Goal: Task Accomplishment & Management: Manage account settings

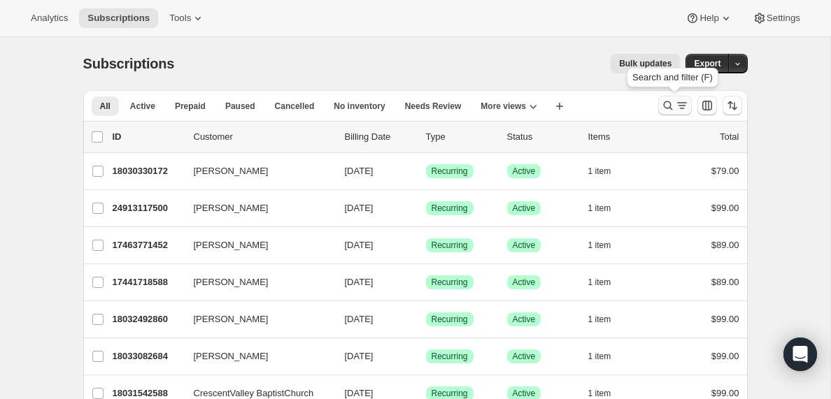
click at [685, 108] on icon "Search and filter results" at bounding box center [682, 106] width 14 height 14
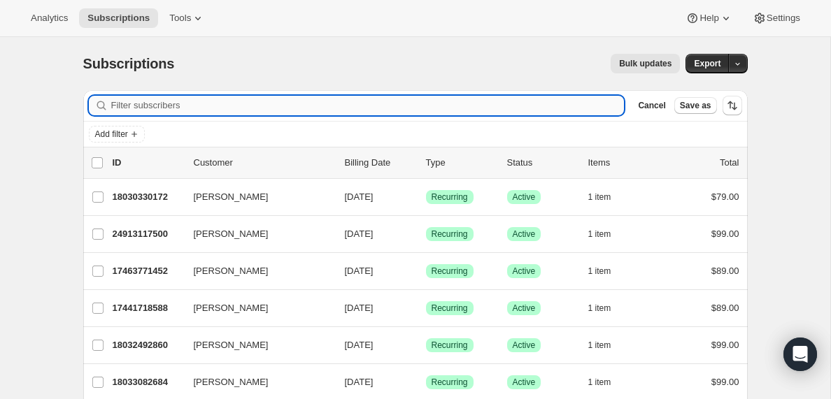
click at [262, 98] on input "Filter subscribers" at bounding box center [367, 106] width 513 height 20
type input "[EMAIL_ADDRESS][DOMAIN_NAME]"
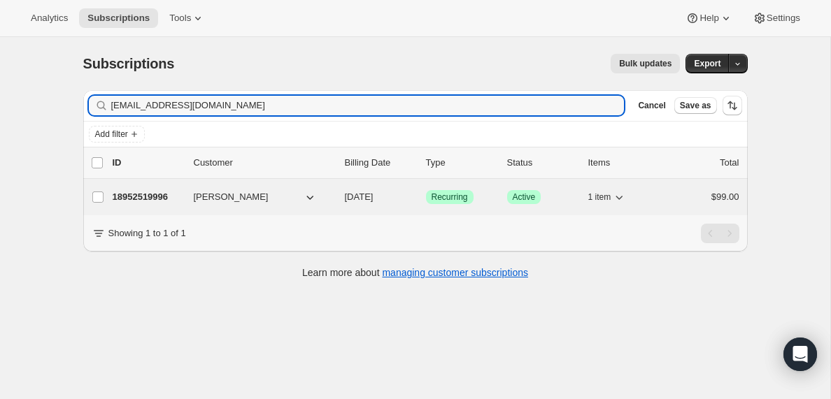
click at [157, 201] on p "18952519996" at bounding box center [148, 197] width 70 height 14
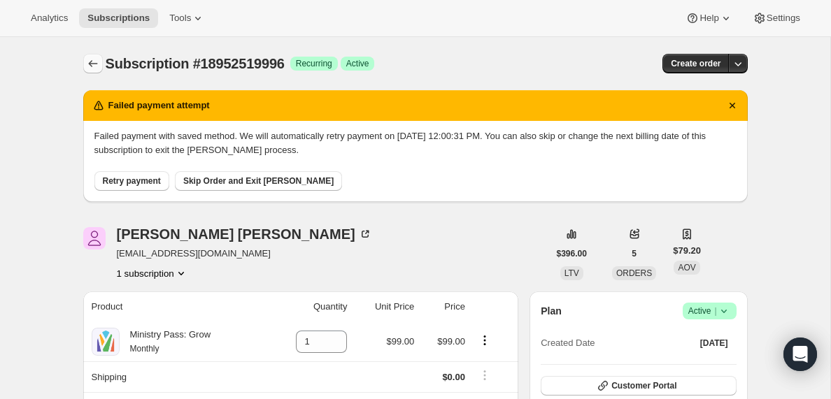
click at [90, 61] on icon "Subscriptions" at bounding box center [93, 64] width 14 height 14
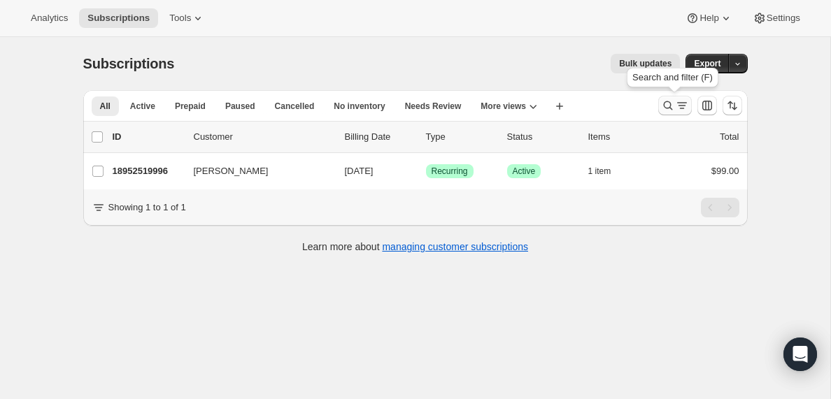
click at [680, 106] on icon "Search and filter results" at bounding box center [682, 105] width 8 height 1
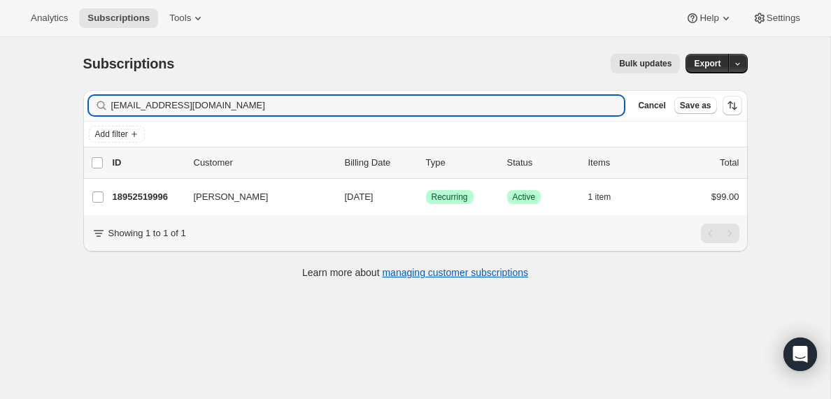
drag, startPoint x: 231, startPoint y: 107, endPoint x: 90, endPoint y: 99, distance: 141.5
click at [90, 99] on div "[EMAIL_ADDRESS][DOMAIN_NAME] Clear" at bounding box center [357, 106] width 536 height 20
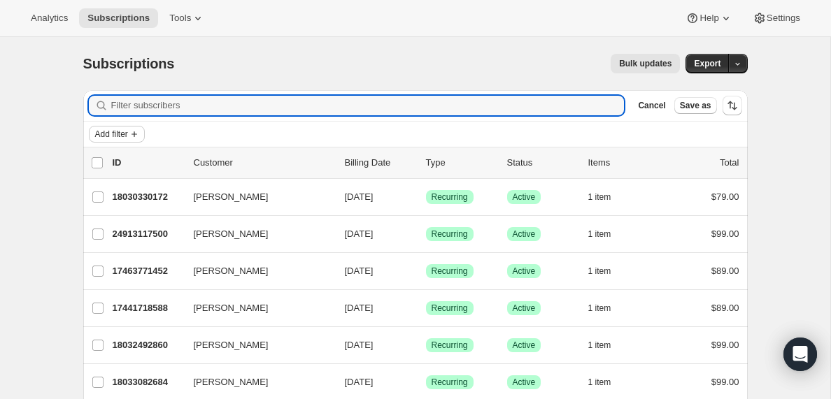
click at [136, 131] on icon "Add filter" at bounding box center [134, 134] width 11 height 11
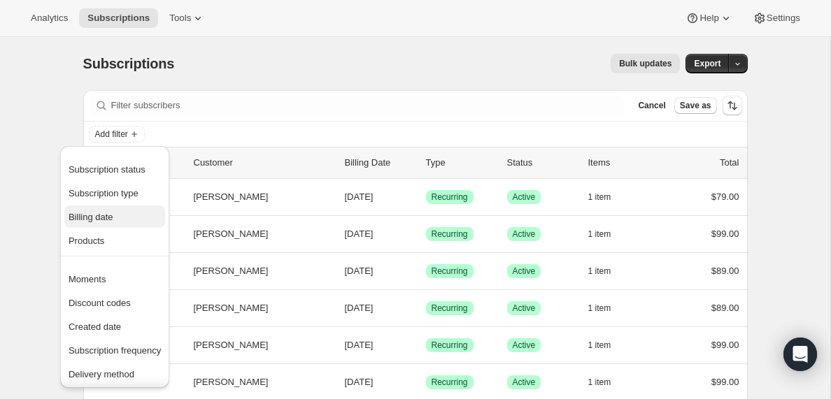
click at [105, 219] on span "Billing date" at bounding box center [91, 217] width 45 height 10
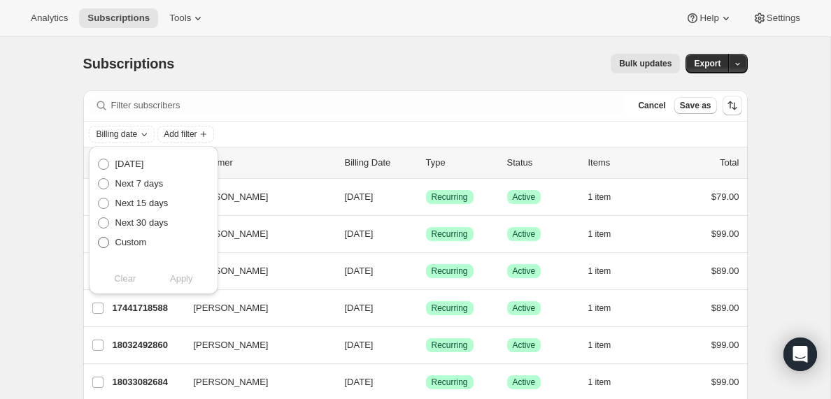
click at [101, 240] on span at bounding box center [103, 242] width 11 height 11
click at [99, 238] on input "Custom" at bounding box center [98, 237] width 1 height 1
radio input "true"
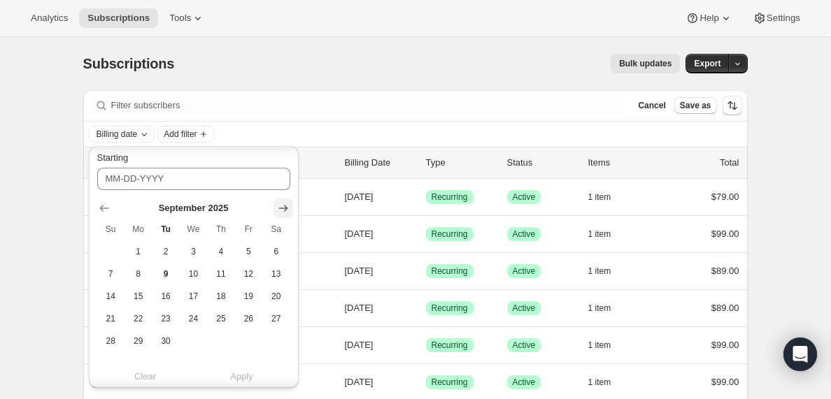
scroll to position [99, 0]
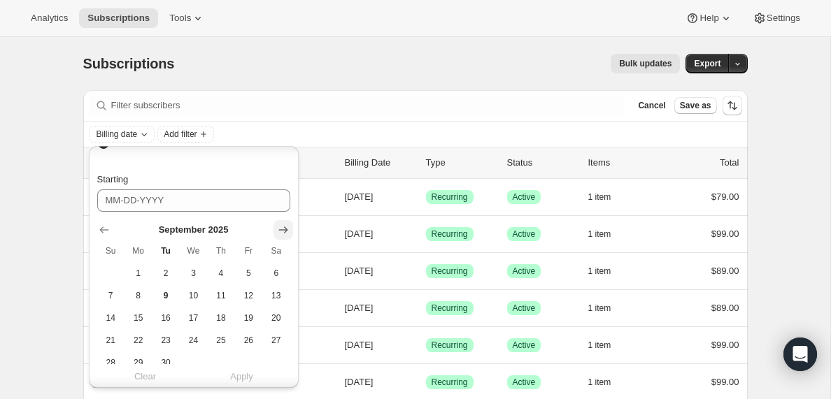
click at [283, 229] on icon "Show next month, October 2025" at bounding box center [283, 230] width 14 height 14
click at [199, 300] on span "8" at bounding box center [193, 295] width 16 height 11
type input "[DATE]"
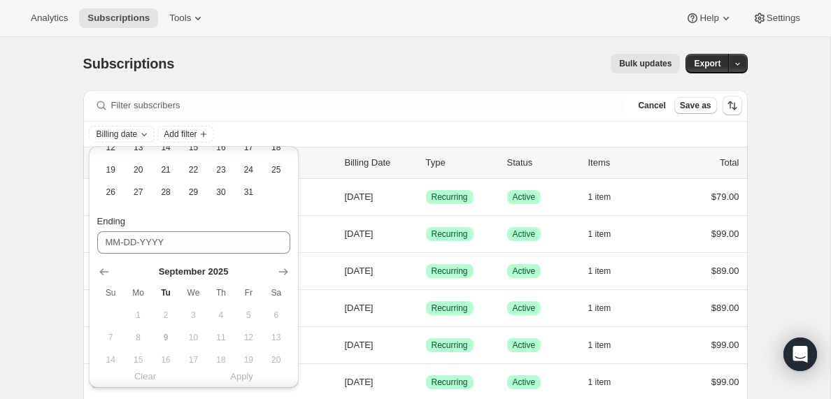
scroll to position [351, 0]
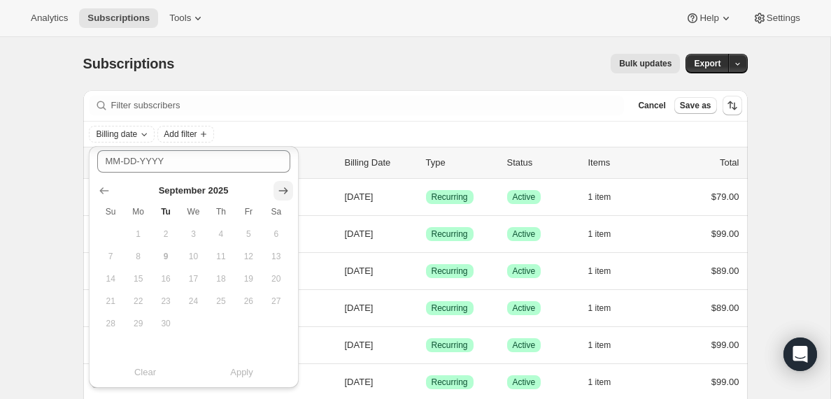
click at [280, 189] on icon "Show next month, October 2025" at bounding box center [282, 190] width 9 height 7
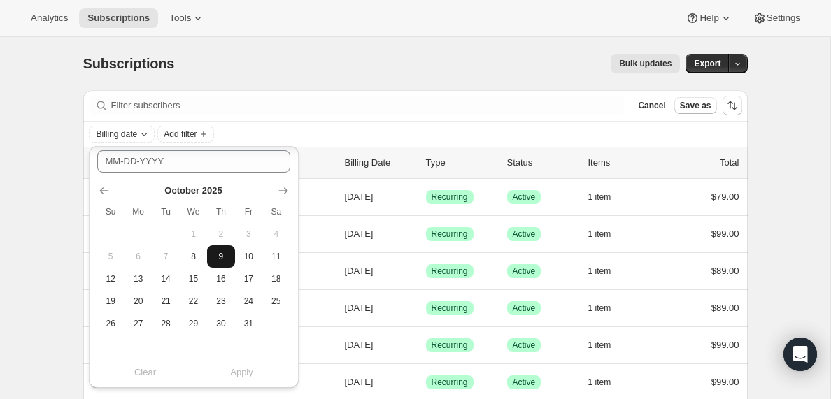
click at [222, 257] on span "9" at bounding box center [221, 256] width 16 height 11
type input "[DATE]"
click at [245, 370] on span "Apply" at bounding box center [241, 373] width 23 height 14
click at [262, 131] on span "Add filter" at bounding box center [245, 134] width 33 height 11
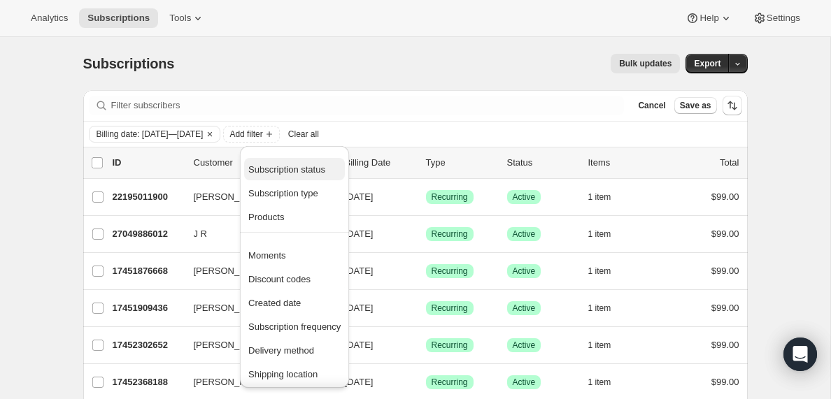
click at [289, 170] on span "Subscription status" at bounding box center [286, 169] width 77 height 10
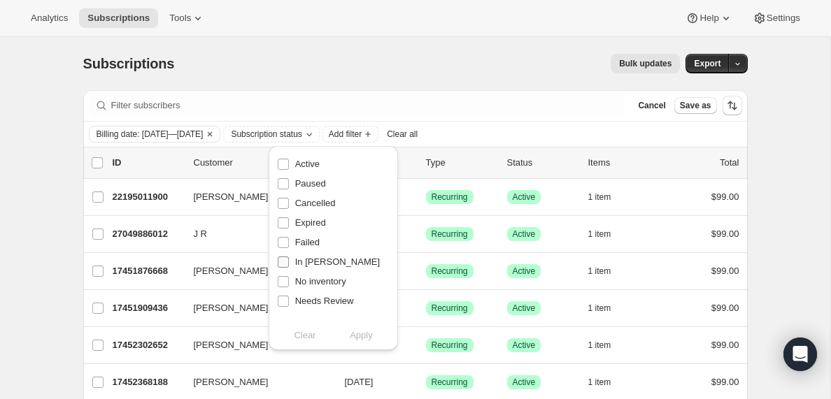
click at [282, 263] on input "In [PERSON_NAME]" at bounding box center [283, 262] width 11 height 11
checkbox input "true"
click at [366, 338] on span "Apply" at bounding box center [361, 336] width 23 height 14
click at [96, 163] on input "0 selected" at bounding box center [97, 162] width 11 height 11
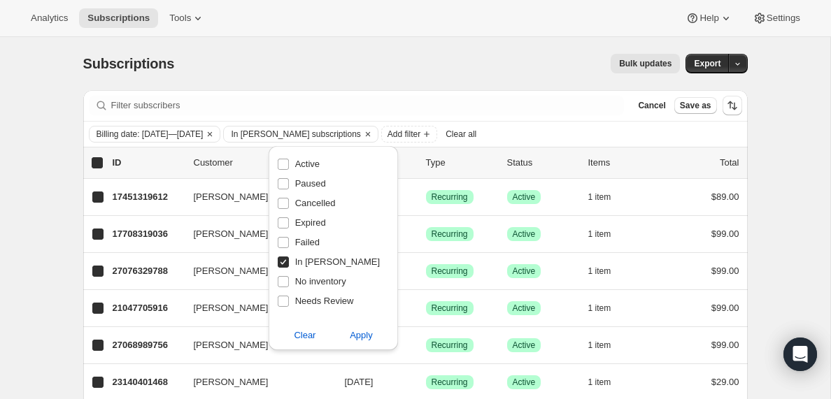
checkbox input "true"
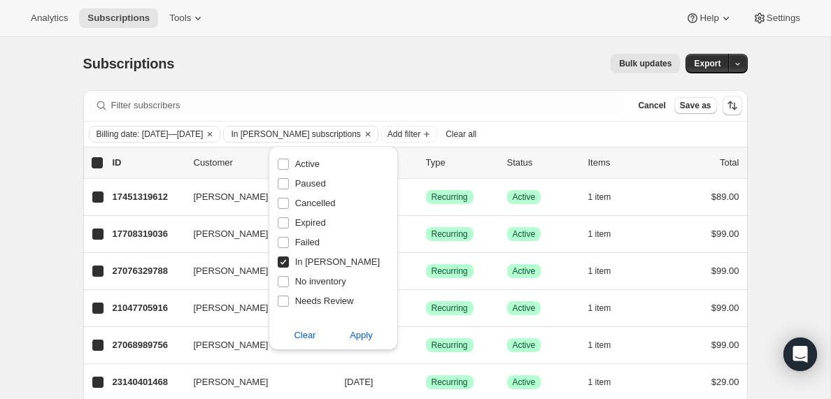
checkbox input "true"
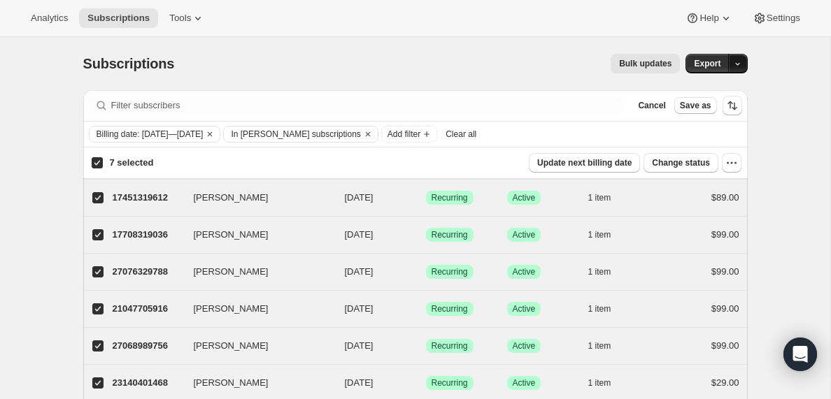
click at [738, 60] on icon "button" at bounding box center [737, 63] width 9 height 9
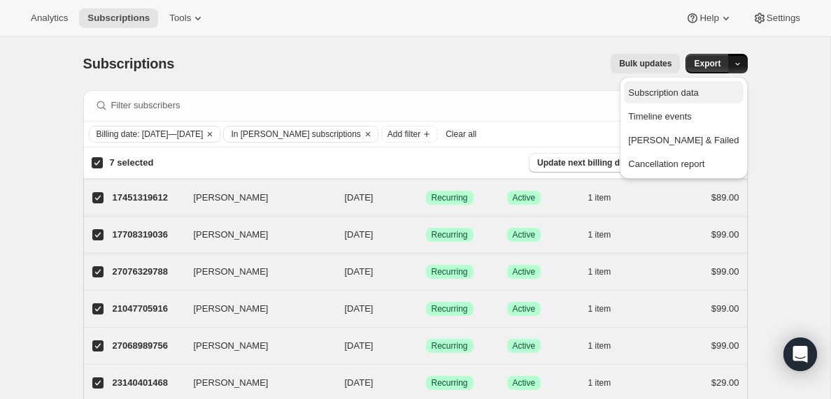
click at [698, 96] on span "Subscription data" at bounding box center [663, 92] width 70 height 10
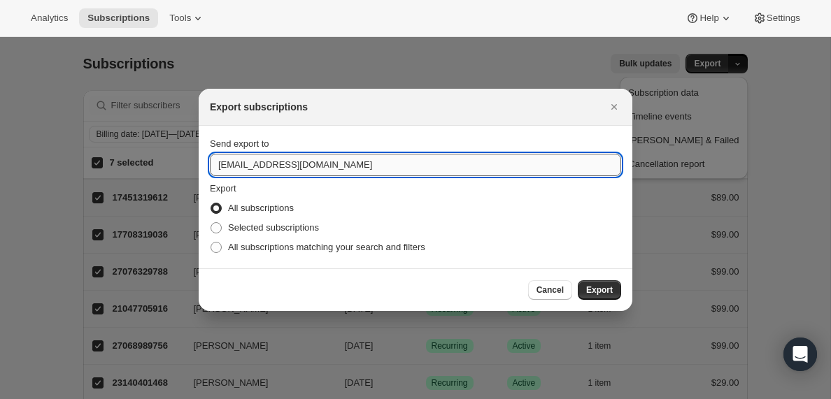
click at [250, 167] on input "[EMAIL_ADDRESS][DOMAIN_NAME]" at bounding box center [415, 165] width 411 height 22
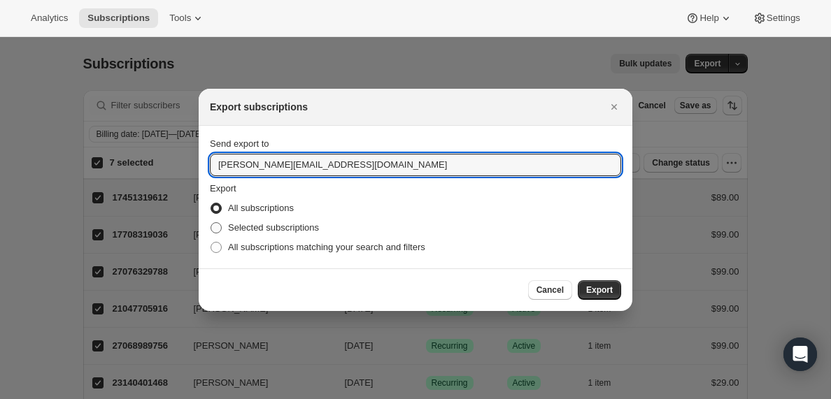
type input "[PERSON_NAME][EMAIL_ADDRESS][DOMAIN_NAME]"
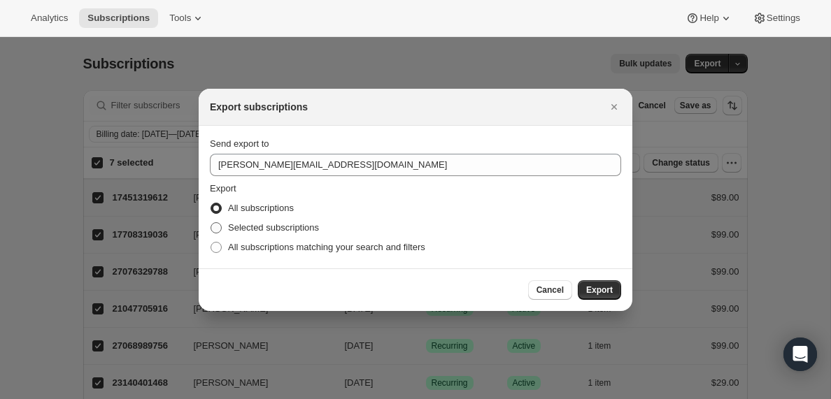
click at [217, 228] on span ":rde:" at bounding box center [215, 227] width 11 height 11
click at [211, 223] on input "Selected subscriptions" at bounding box center [210, 222] width 1 height 1
radio input "true"
click at [599, 292] on span "Export" at bounding box center [599, 290] width 27 height 11
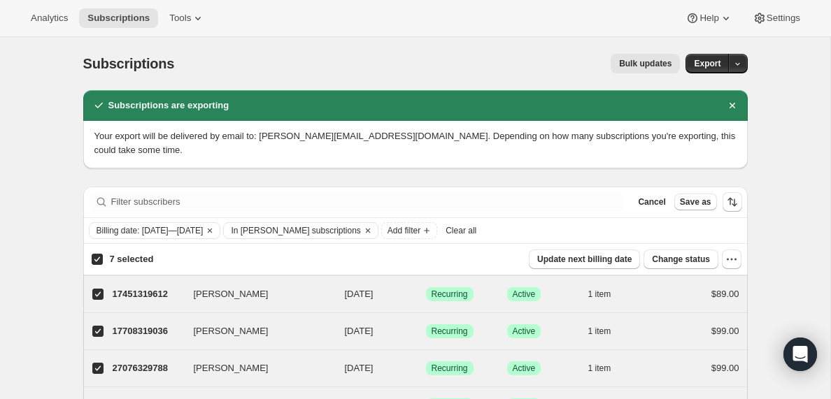
click at [476, 234] on span "Clear all" at bounding box center [460, 230] width 31 height 11
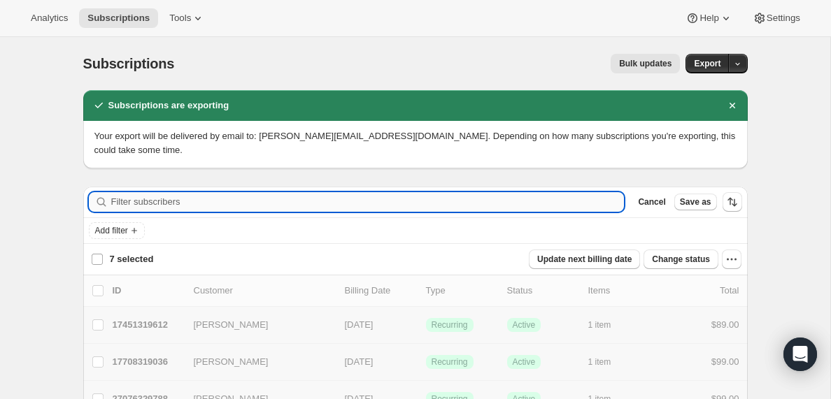
click at [162, 199] on input "Filter subscribers" at bounding box center [367, 202] width 513 height 20
checkbox input "false"
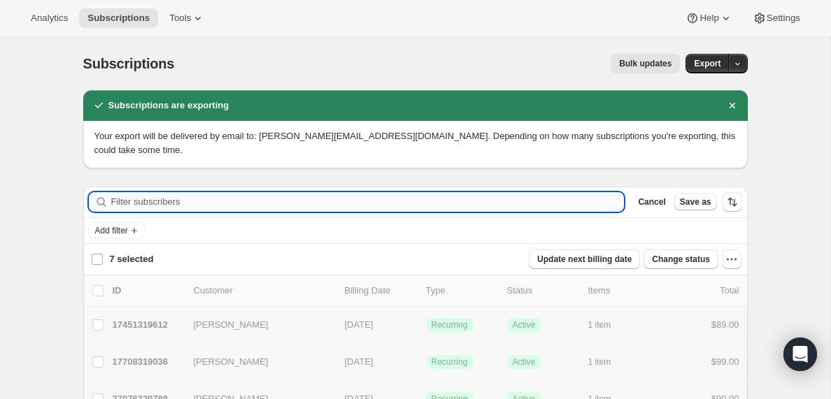
checkbox input "false"
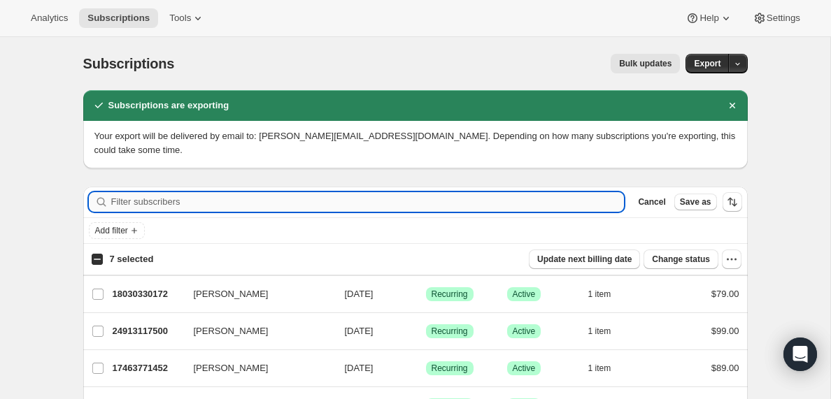
paste input "[EMAIL_ADDRESS][DOMAIN_NAME]"
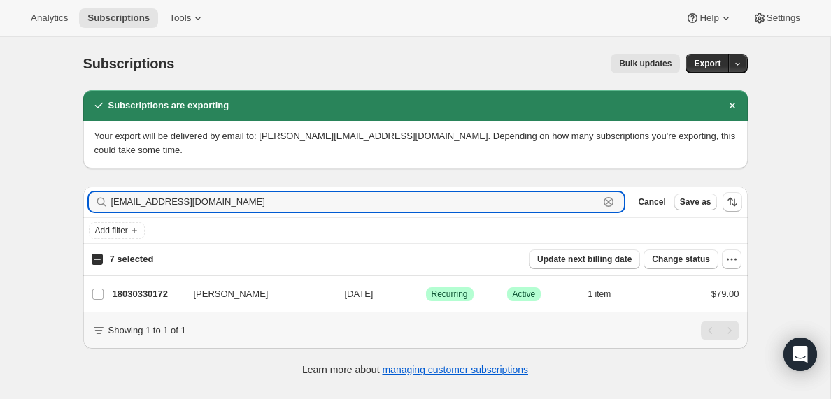
type input "[EMAIL_ADDRESS][DOMAIN_NAME]"
click at [98, 260] on input "7 selected" at bounding box center [97, 259] width 11 height 11
checkbox input "true"
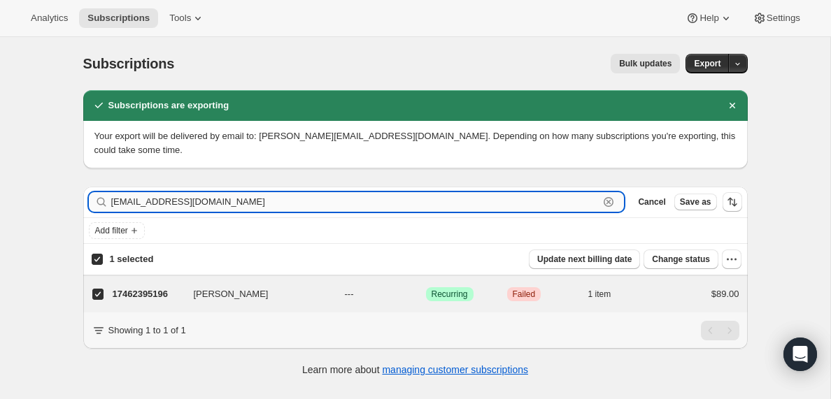
click at [146, 203] on input "[EMAIL_ADDRESS][DOMAIN_NAME]" at bounding box center [355, 202] width 488 height 20
click at [146, 294] on p "17462395196" at bounding box center [148, 294] width 70 height 14
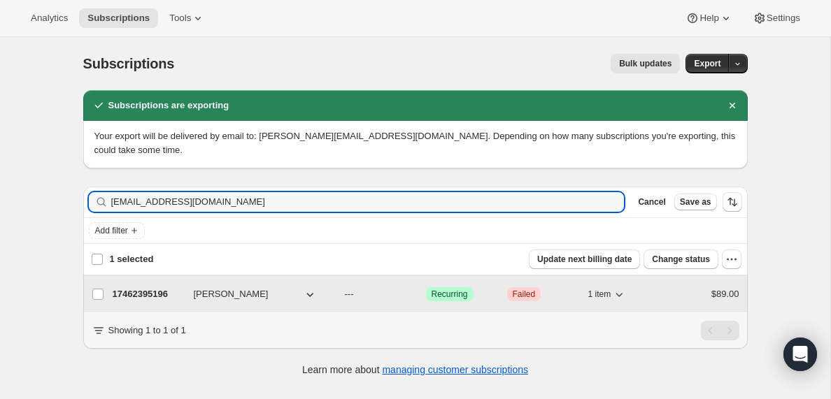
checkbox input "false"
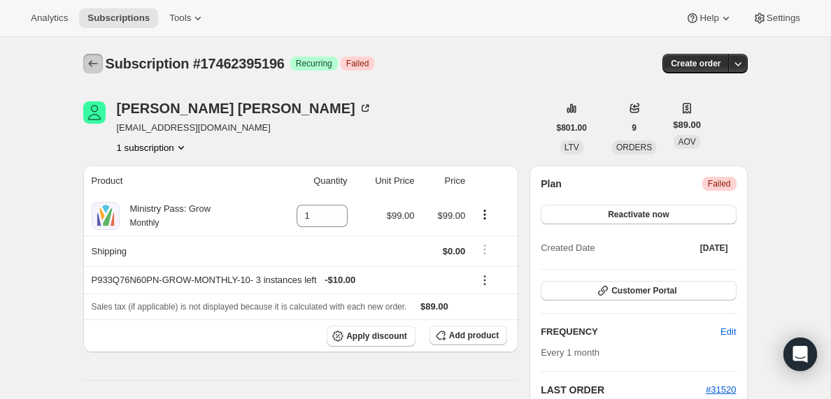
click at [90, 59] on icon "Subscriptions" at bounding box center [93, 64] width 14 height 14
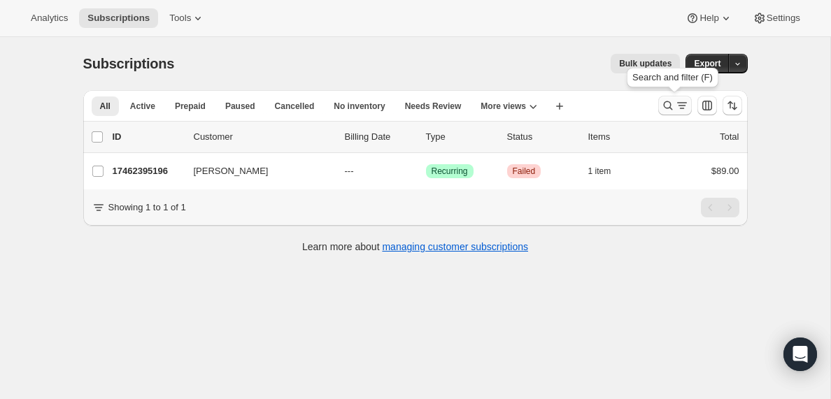
click at [678, 106] on icon "Search and filter results" at bounding box center [682, 106] width 14 height 14
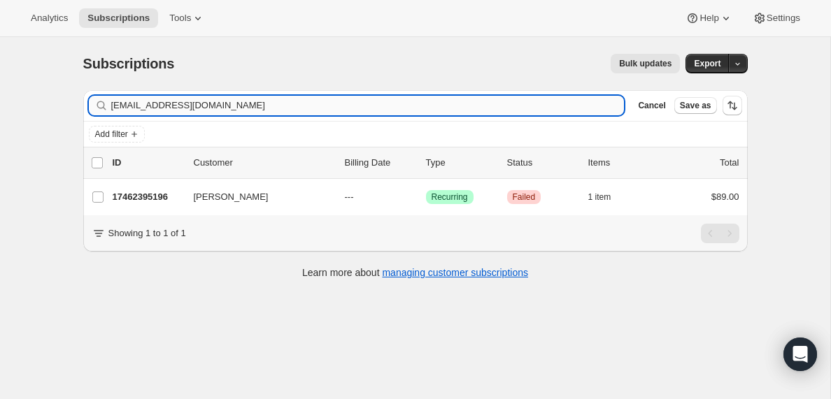
click at [210, 106] on input "[EMAIL_ADDRESS][DOMAIN_NAME]" at bounding box center [367, 106] width 513 height 20
click at [203, 107] on input "[EMAIL_ADDRESS][DOMAIN_NAME]" at bounding box center [355, 106] width 488 height 20
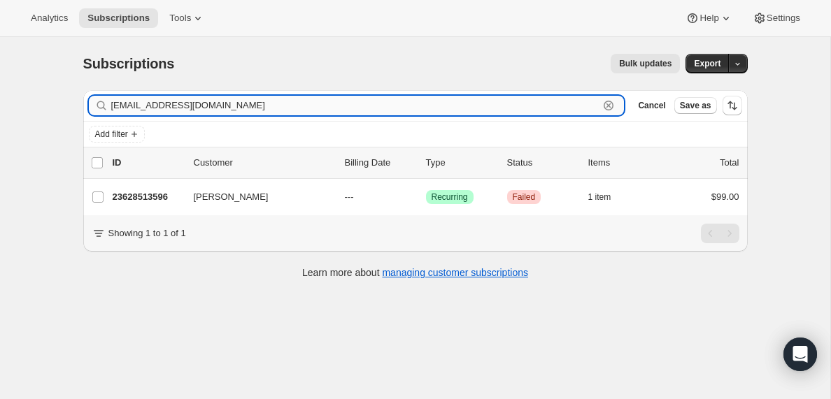
click at [203, 107] on input "[EMAIL_ADDRESS][DOMAIN_NAME]" at bounding box center [355, 106] width 488 height 20
paste input "[EMAIL_ADDRESS]"
click at [250, 106] on input "[PERSON_NAME][EMAIL_ADDRESS][DOMAIN_NAME]" at bounding box center [355, 106] width 488 height 20
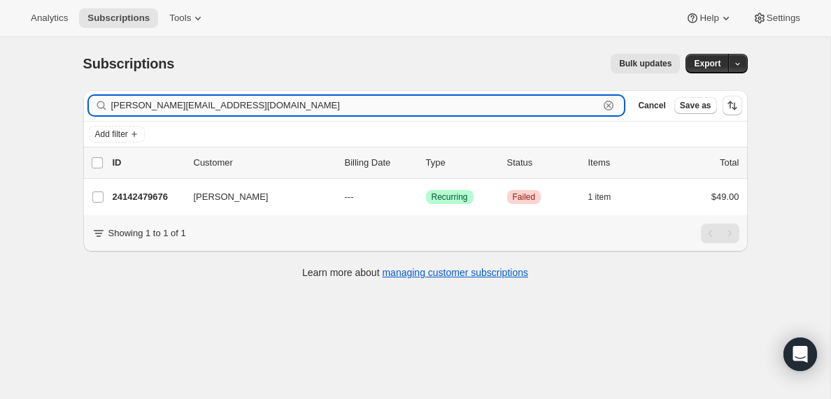
click at [250, 106] on input "[PERSON_NAME][EMAIL_ADDRESS][DOMAIN_NAME]" at bounding box center [355, 106] width 488 height 20
paste input "[EMAIL_ADDRESS]"
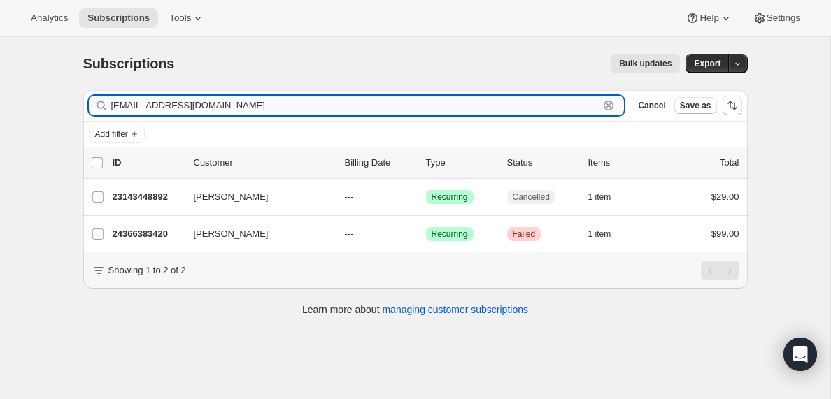
click at [185, 106] on input "[EMAIL_ADDRESS][DOMAIN_NAME]" at bounding box center [355, 106] width 488 height 20
paste input "[EMAIL_ADDRESS]"
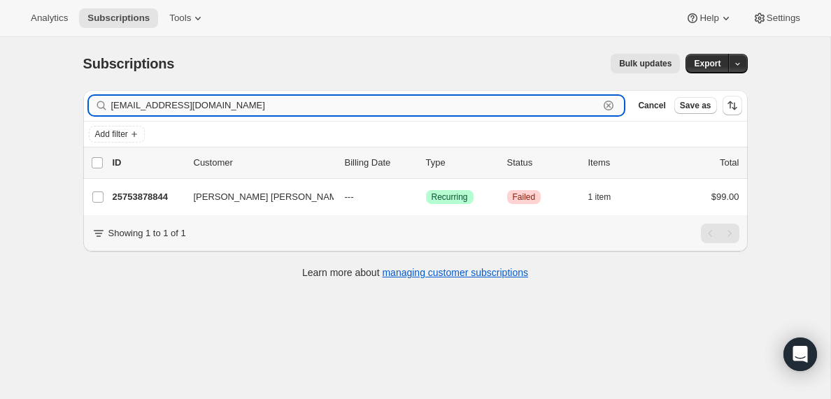
click at [257, 101] on input "[EMAIL_ADDRESS][DOMAIN_NAME]" at bounding box center [355, 106] width 488 height 20
paste input "ernardbaker"
click at [248, 108] on input "[EMAIL_ADDRESS][DOMAIN_NAME]" at bounding box center [355, 106] width 488 height 20
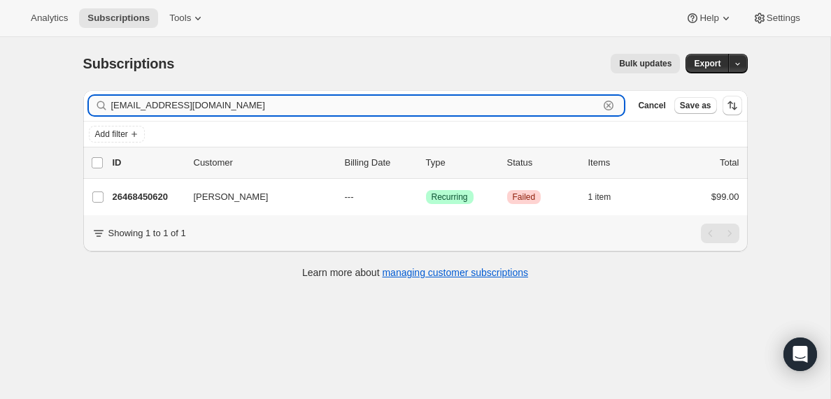
click at [248, 108] on input "[EMAIL_ADDRESS][DOMAIN_NAME]" at bounding box center [355, 106] width 488 height 20
paste input "afistfull18"
click at [219, 104] on input "[EMAIL_ADDRESS][DOMAIN_NAME]" at bounding box center [355, 106] width 488 height 20
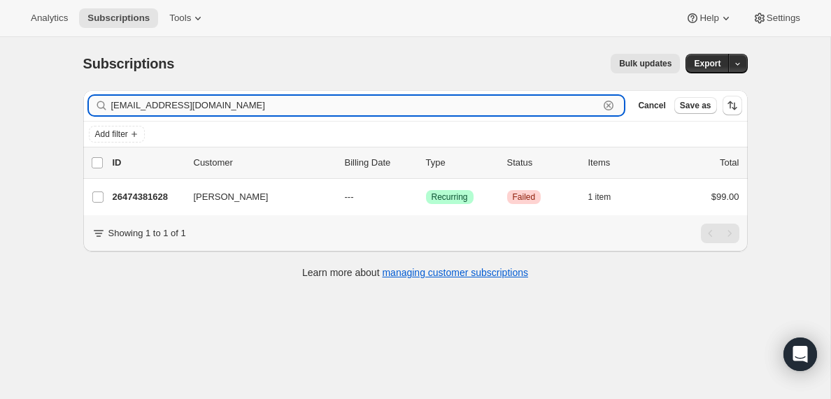
click at [219, 104] on input "[EMAIL_ADDRESS][DOMAIN_NAME]" at bounding box center [355, 106] width 488 height 20
paste input "[DEMOGRAPHIC_DATA]"
click at [248, 113] on input "[EMAIL_ADDRESS][DOMAIN_NAME]" at bounding box center [355, 106] width 488 height 20
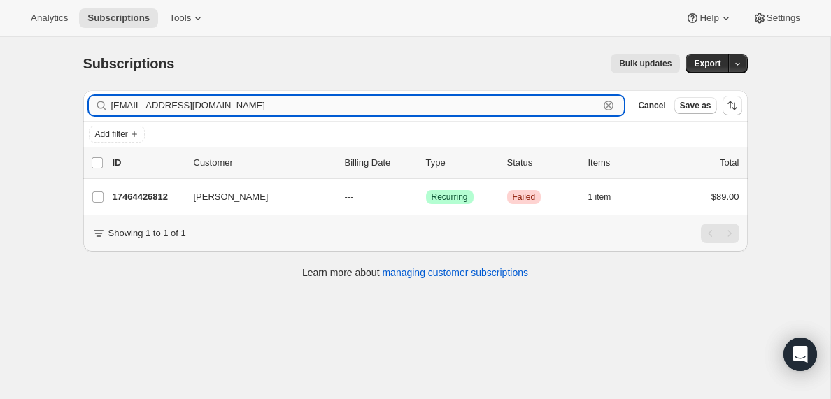
click at [248, 113] on input "[EMAIL_ADDRESS][DOMAIN_NAME]" at bounding box center [355, 106] width 488 height 20
paste input "kelvinlake@live"
click at [221, 106] on input "[EMAIL_ADDRESS][DOMAIN_NAME]" at bounding box center [355, 106] width 488 height 20
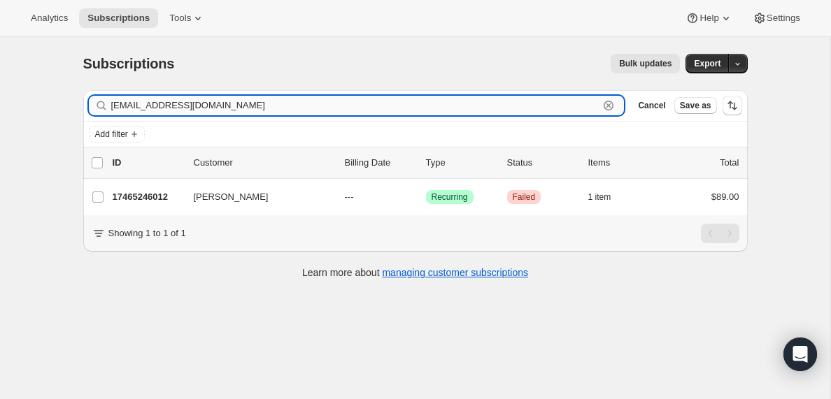
click at [221, 106] on input "[EMAIL_ADDRESS][DOMAIN_NAME]" at bounding box center [355, 106] width 488 height 20
paste input "[PERSON_NAME]"
click at [238, 103] on input "[PERSON_NAME][EMAIL_ADDRESS][DOMAIN_NAME]" at bounding box center [355, 106] width 488 height 20
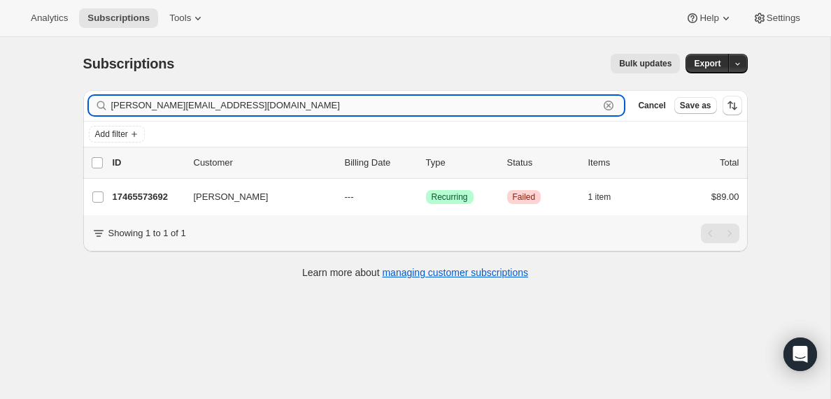
paste input "[EMAIL_ADDRESS]"
click at [248, 110] on input "[EMAIL_ADDRESS][DOMAIN_NAME]" at bounding box center [355, 106] width 488 height 20
paste input "[EMAIL_ADDRESS]"
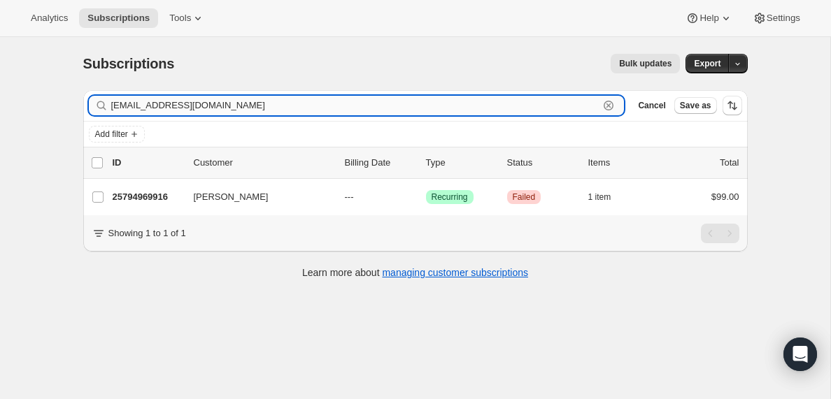
click at [274, 104] on input "[EMAIL_ADDRESS][DOMAIN_NAME]" at bounding box center [355, 106] width 488 height 20
paste input "pastorsteve@reviveflagstaff"
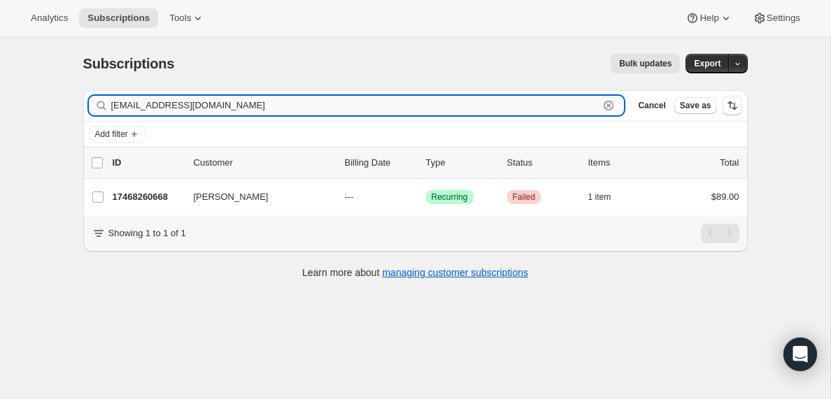
click at [301, 107] on input "[EMAIL_ADDRESS][DOMAIN_NAME]" at bounding box center [355, 106] width 488 height 20
paste input "[EMAIL_ADDRESS]"
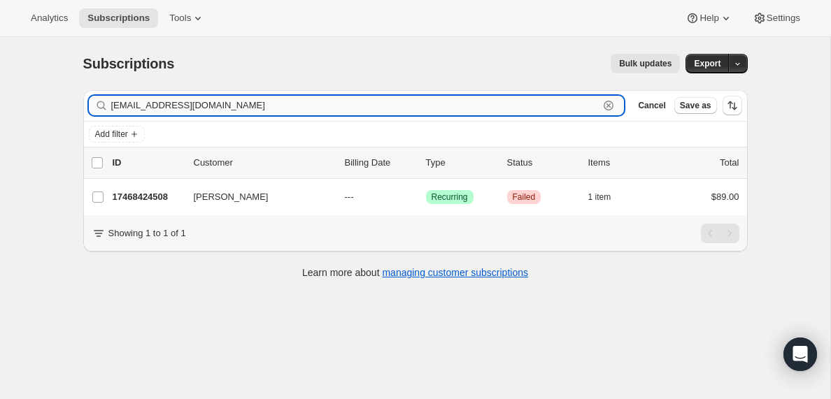
click at [320, 98] on input "[EMAIL_ADDRESS][DOMAIN_NAME]" at bounding box center [355, 106] width 488 height 20
paste input "judah8558@ao"
type input "[EMAIL_ADDRESS][DOMAIN_NAME]"
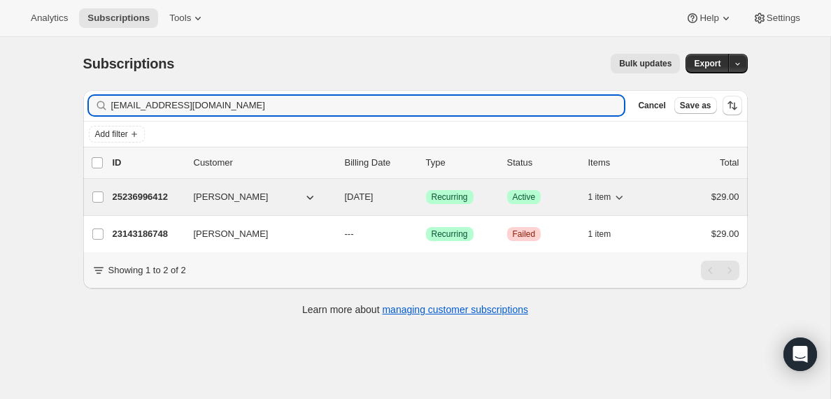
click at [153, 196] on p "25236996412" at bounding box center [148, 197] width 70 height 14
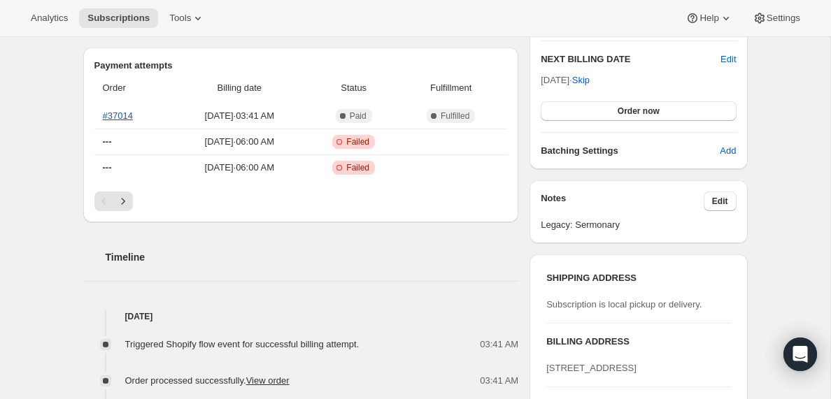
scroll to position [306, 0]
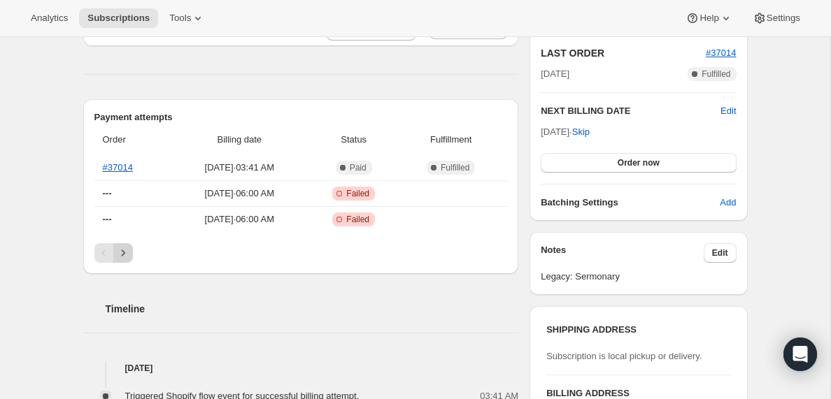
click at [126, 255] on icon "Next" at bounding box center [123, 253] width 14 height 14
click at [101, 254] on icon "Previous" at bounding box center [104, 253] width 14 height 14
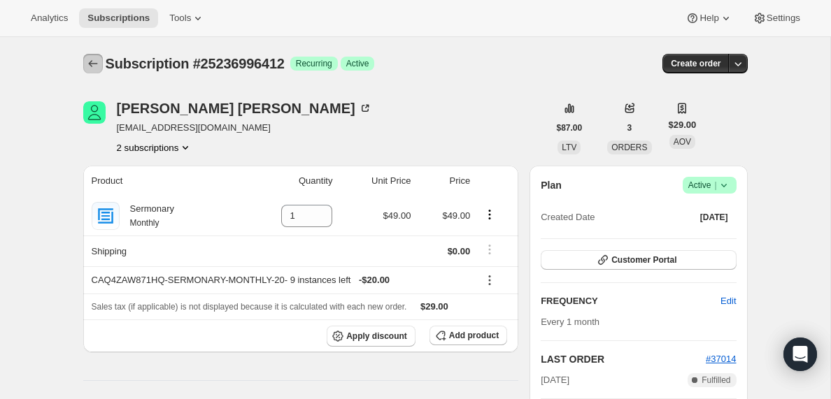
click at [91, 63] on icon "Subscriptions" at bounding box center [93, 64] width 14 height 14
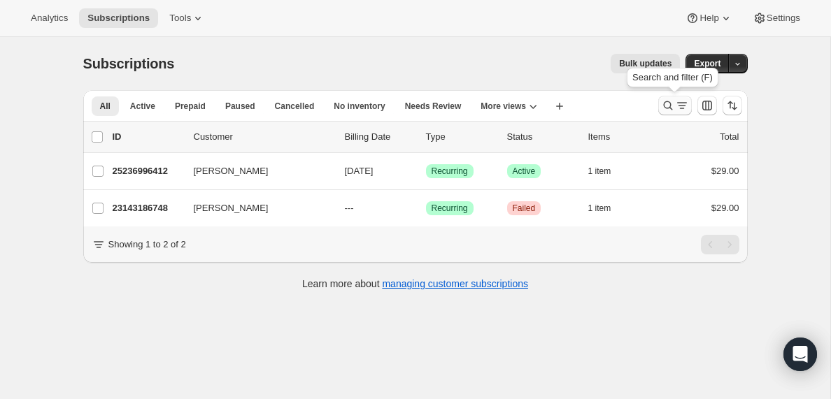
click at [678, 108] on icon "Search and filter results" at bounding box center [682, 106] width 14 height 14
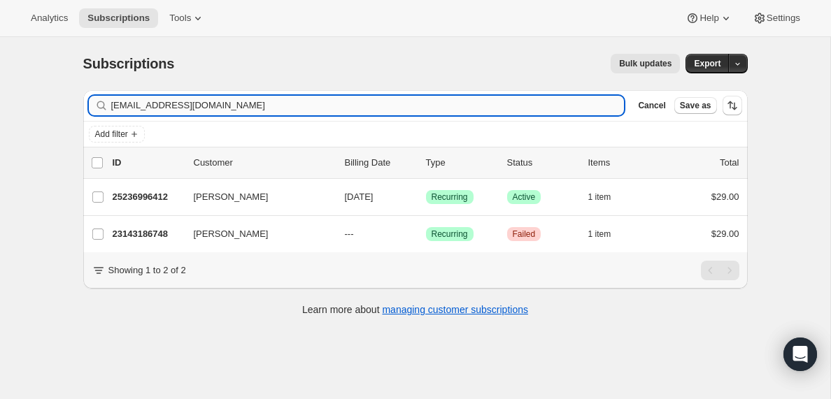
click at [237, 101] on input "[EMAIL_ADDRESS][DOMAIN_NAME]" at bounding box center [367, 106] width 513 height 20
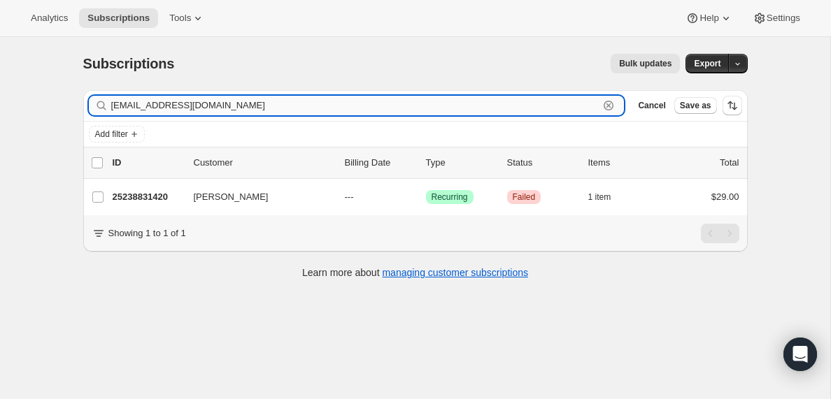
click at [245, 103] on input "[EMAIL_ADDRESS][DOMAIN_NAME]" at bounding box center [355, 106] width 488 height 20
paste input "[PERSON_NAME].[PERSON_NAME]"
click at [242, 100] on input "[PERSON_NAME][EMAIL_ADDRESS][PERSON_NAME][DOMAIN_NAME]" at bounding box center [355, 106] width 488 height 20
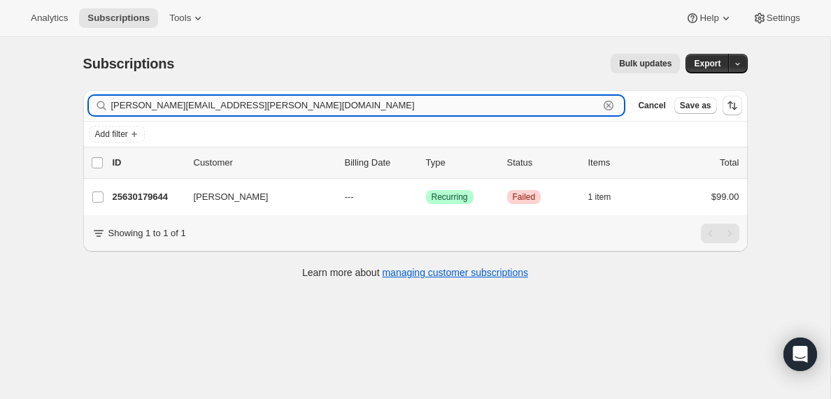
click at [242, 100] on input "[PERSON_NAME][EMAIL_ADDRESS][PERSON_NAME][DOMAIN_NAME]" at bounding box center [355, 106] width 488 height 20
paste input "[EMAIL_ADDRESS]"
click at [185, 103] on input "[EMAIL_ADDRESS][DOMAIN_NAME]" at bounding box center [355, 106] width 488 height 20
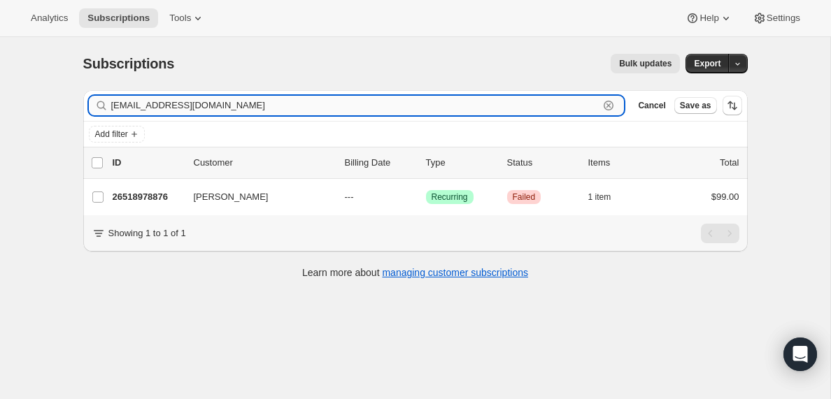
click at [185, 103] on input "[EMAIL_ADDRESS][DOMAIN_NAME]" at bounding box center [355, 106] width 488 height 20
paste input "[EMAIL_ADDRESS][DOMAIN_NAME]"
click at [252, 108] on input "[EMAIL_ADDRESS][DOMAIN_NAME]" at bounding box center [355, 106] width 488 height 20
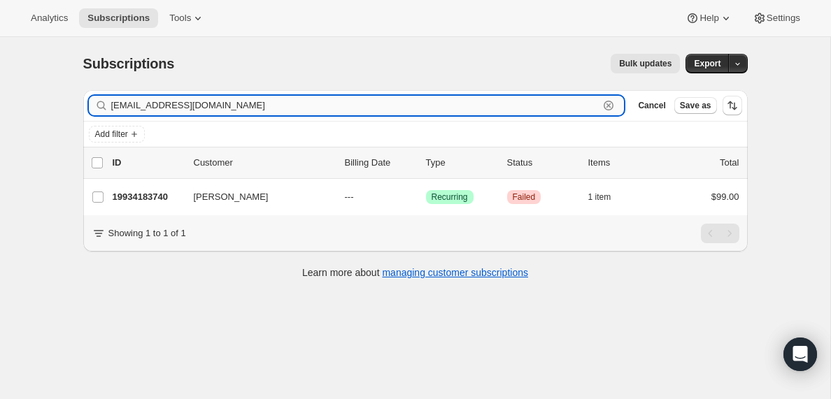
click at [252, 108] on input "[EMAIL_ADDRESS][DOMAIN_NAME]" at bounding box center [355, 106] width 488 height 20
paste input "[EMAIL_ADDRESS][DOMAIN_NAME]"
click at [309, 107] on input "[EMAIL_ADDRESS][DOMAIN_NAME]" at bounding box center [355, 106] width 488 height 20
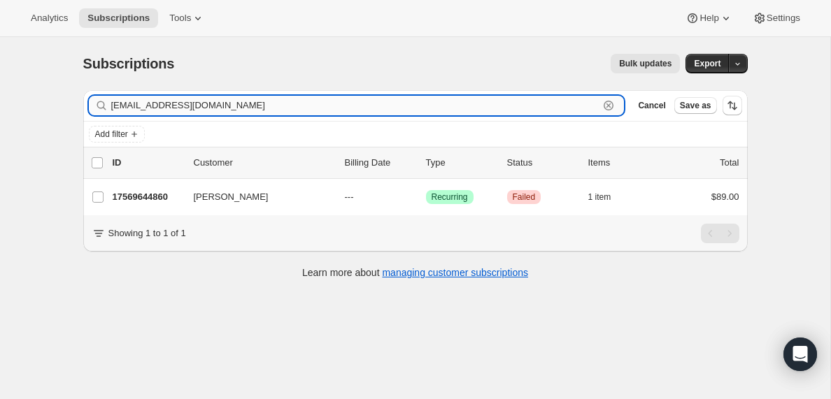
click at [309, 107] on input "[EMAIL_ADDRESS][DOMAIN_NAME]" at bounding box center [355, 106] width 488 height 20
paste input "[EMAIL_ADDRESS][DOMAIN_NAME]"
click at [247, 112] on input "[EMAIL_ADDRESS][DOMAIN_NAME]" at bounding box center [355, 106] width 488 height 20
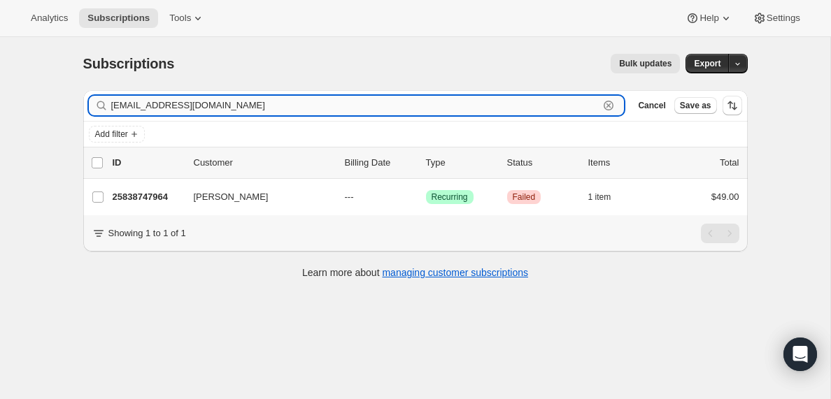
click at [247, 112] on input "[EMAIL_ADDRESS][DOMAIN_NAME]" at bounding box center [355, 106] width 488 height 20
paste input "[EMAIL_ADDRESS][DOMAIN_NAME]"
click at [278, 101] on input "[EMAIL_ADDRESS][DOMAIN_NAME]" at bounding box center [355, 106] width 488 height 20
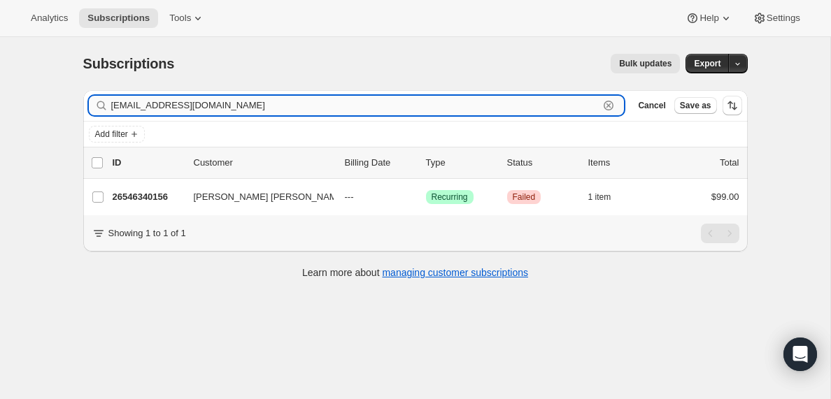
click at [278, 101] on input "[EMAIL_ADDRESS][DOMAIN_NAME]" at bounding box center [355, 106] width 488 height 20
paste input "[PERSON_NAME][EMAIL_ADDRESS][DOMAIN_NAME]"
type input "[PERSON_NAME][EMAIL_ADDRESS][DOMAIN_NAME]"
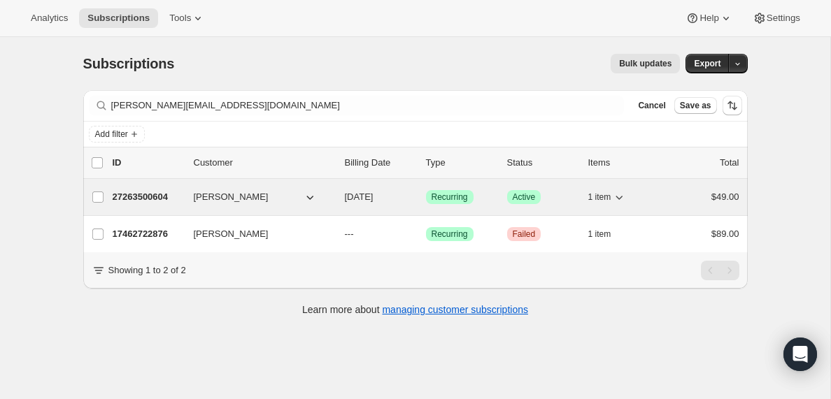
click at [148, 196] on p "27263500604" at bounding box center [148, 197] width 70 height 14
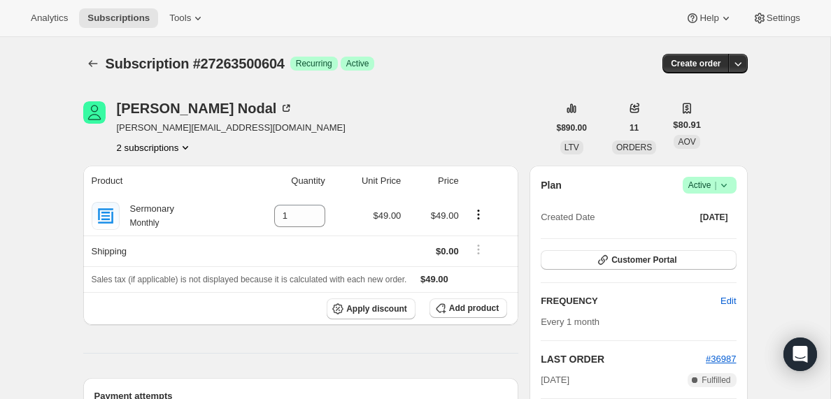
click at [168, 148] on button "2 subscriptions" at bounding box center [155, 148] width 76 height 14
click at [151, 169] on span "17462722876" at bounding box center [131, 174] width 56 height 10
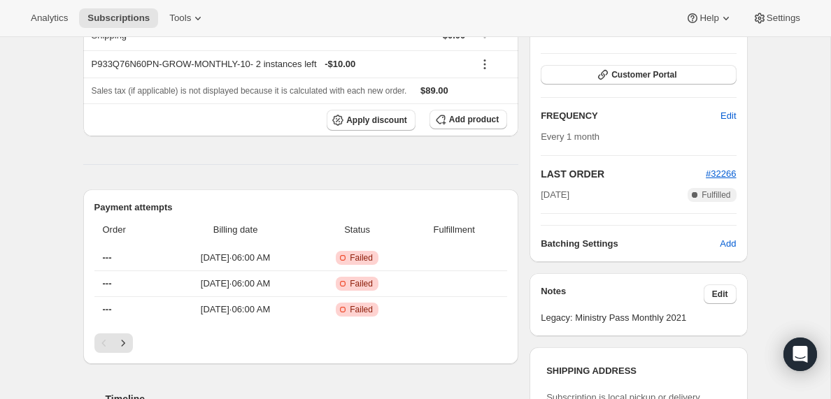
scroll to position [217, 0]
click at [124, 341] on icon "Next" at bounding box center [123, 343] width 14 height 14
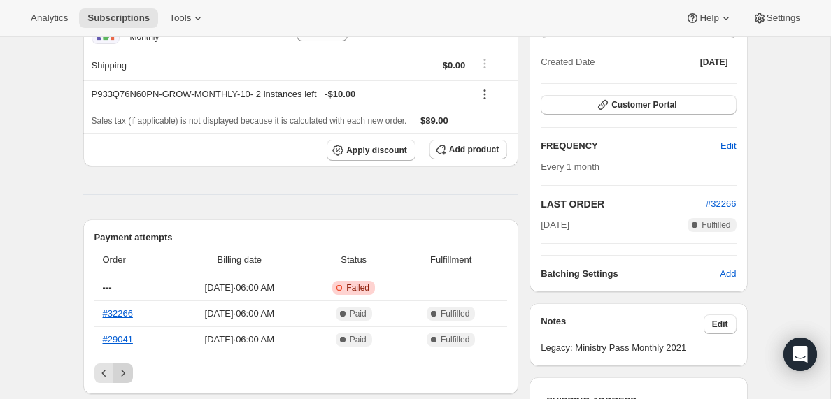
scroll to position [187, 0]
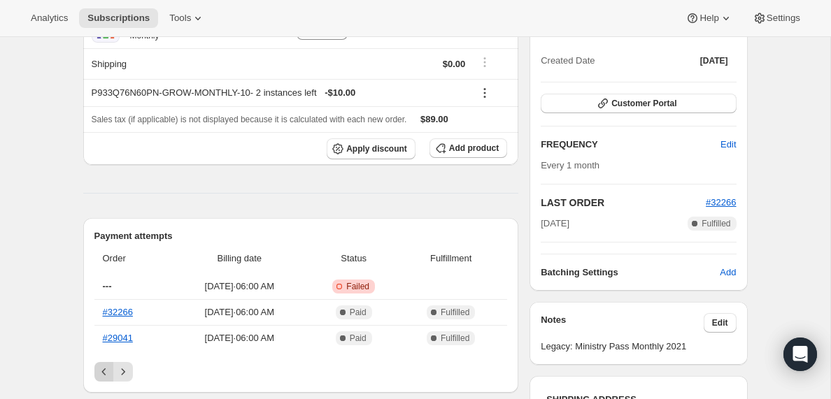
click at [101, 372] on icon "Previous" at bounding box center [104, 372] width 14 height 14
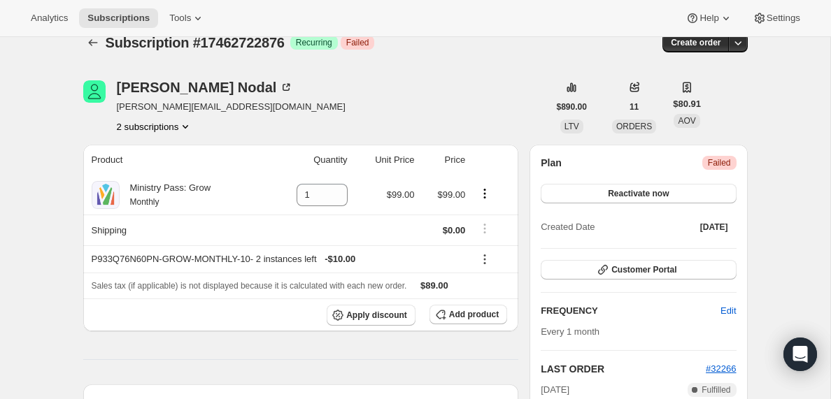
scroll to position [0, 0]
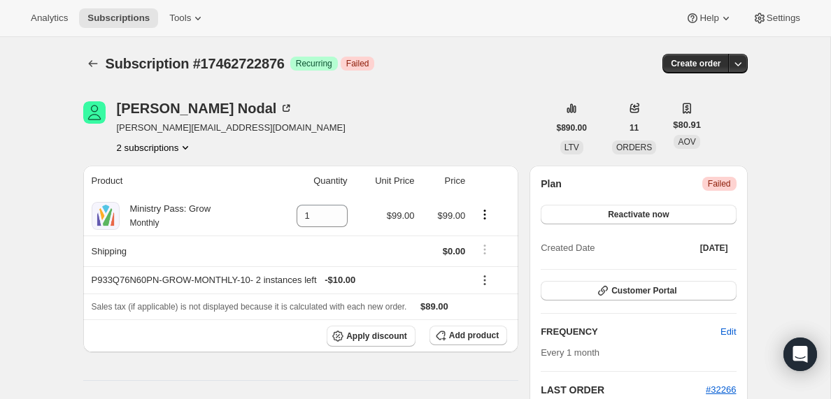
click at [183, 148] on icon "Product actions" at bounding box center [185, 148] width 14 height 14
click at [156, 196] on span "27263500604" at bounding box center [133, 197] width 56 height 10
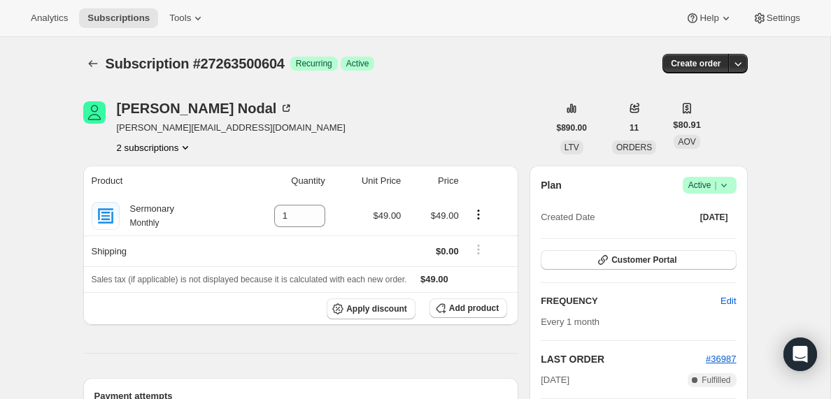
click at [188, 148] on icon "Product actions" at bounding box center [186, 147] width 6 height 3
click at [150, 176] on span "17462722876" at bounding box center [131, 174] width 56 height 10
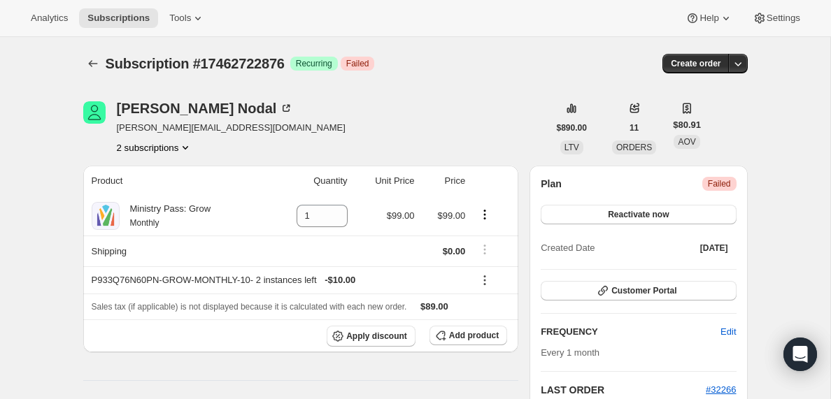
click at [169, 148] on button "2 subscriptions" at bounding box center [155, 148] width 76 height 14
click at [152, 203] on span "27263500604" at bounding box center [153, 198] width 97 height 14
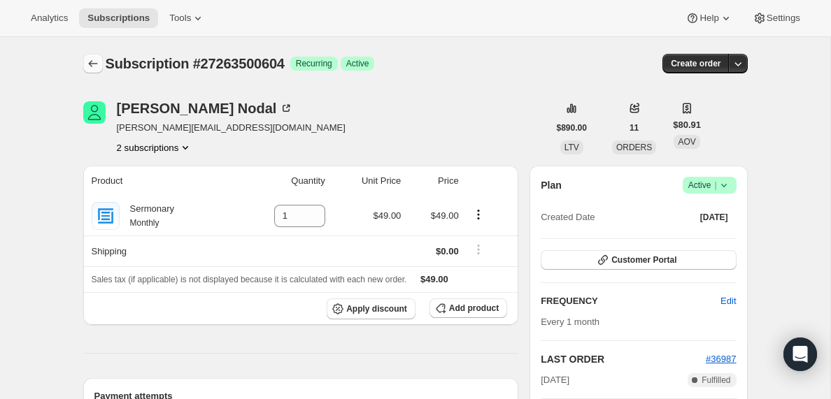
click at [96, 61] on icon "Subscriptions" at bounding box center [93, 64] width 14 height 14
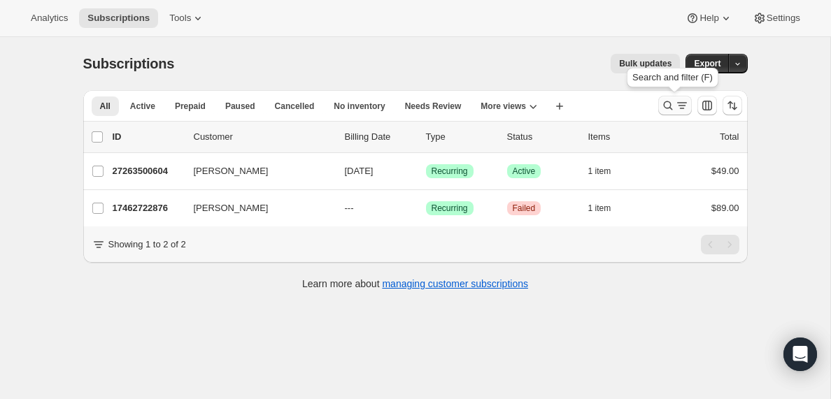
click at [676, 105] on icon "Search and filter results" at bounding box center [682, 106] width 14 height 14
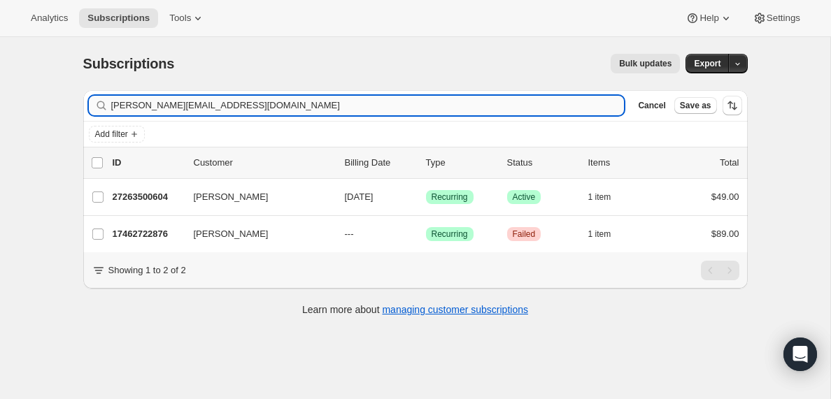
click at [253, 108] on input "[PERSON_NAME][EMAIL_ADDRESS][DOMAIN_NAME]" at bounding box center [367, 106] width 513 height 20
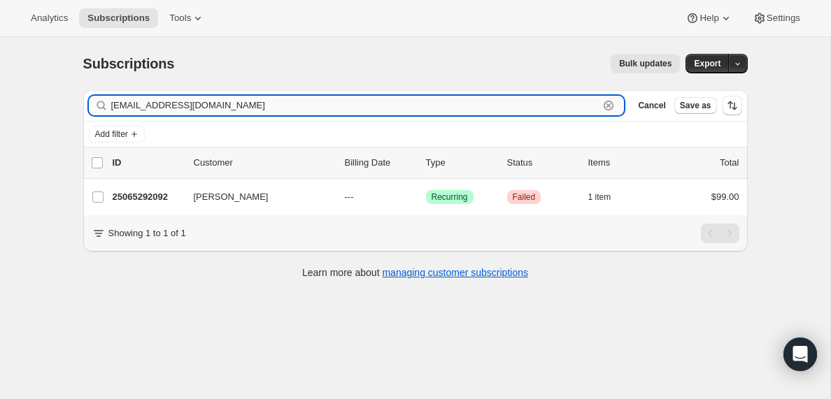
click at [196, 105] on input "[EMAIL_ADDRESS][DOMAIN_NAME]" at bounding box center [355, 106] width 488 height 20
paste input "shollins338"
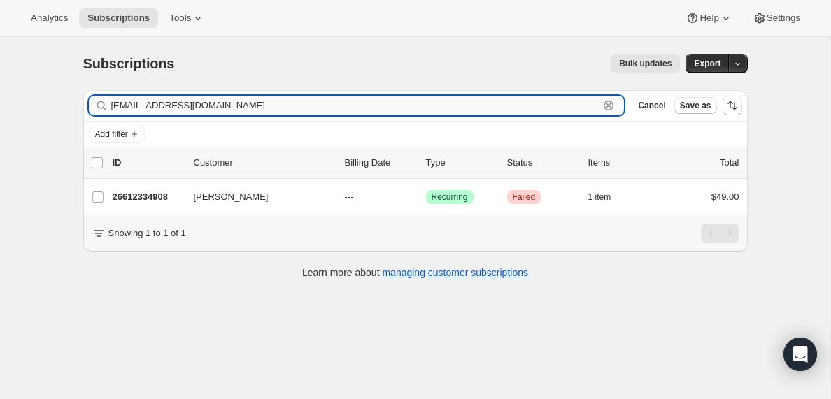
click at [224, 113] on input "[EMAIL_ADDRESS][DOMAIN_NAME]" at bounding box center [355, 106] width 488 height 20
paste input "kalativaega23"
click at [233, 100] on input "[EMAIL_ADDRESS][DOMAIN_NAME]" at bounding box center [355, 106] width 488 height 20
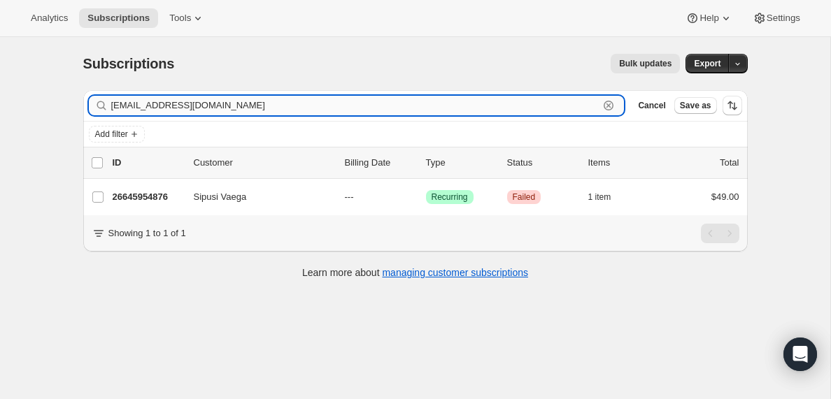
click at [233, 100] on input "[EMAIL_ADDRESS][DOMAIN_NAME]" at bounding box center [355, 106] width 488 height 20
paste input "carterkhalil000"
click at [255, 106] on input "[EMAIL_ADDRESS][DOMAIN_NAME]" at bounding box center [355, 106] width 488 height 20
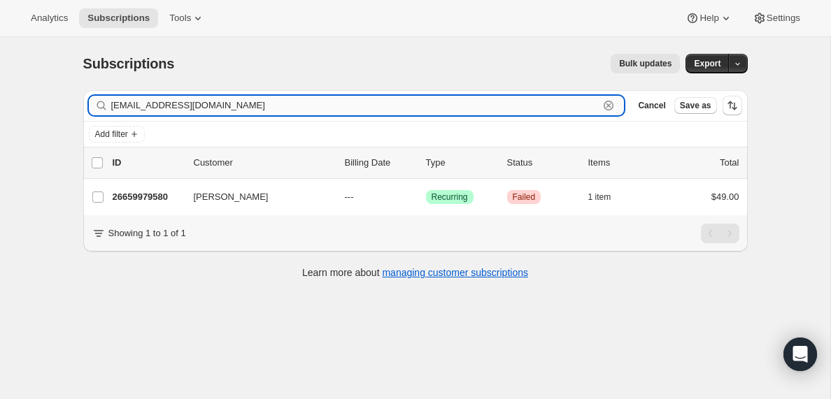
click at [255, 106] on input "[EMAIL_ADDRESS][DOMAIN_NAME]" at bounding box center [355, 106] width 488 height 20
paste input "wtswanson23"
click at [253, 100] on input "[EMAIL_ADDRESS][DOMAIN_NAME]" at bounding box center [355, 106] width 488 height 20
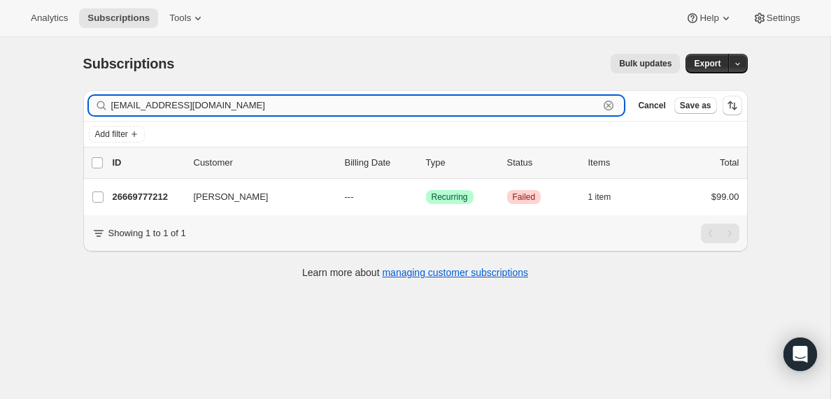
click at [253, 100] on input "[EMAIL_ADDRESS][DOMAIN_NAME]" at bounding box center [355, 106] width 488 height 20
paste input "mr88son"
type input "[EMAIL_ADDRESS][DOMAIN_NAME]"
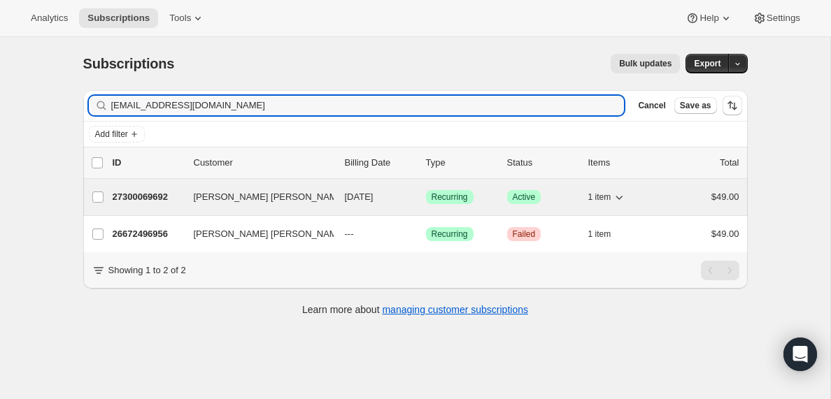
click at [147, 196] on p "27300069692" at bounding box center [148, 197] width 70 height 14
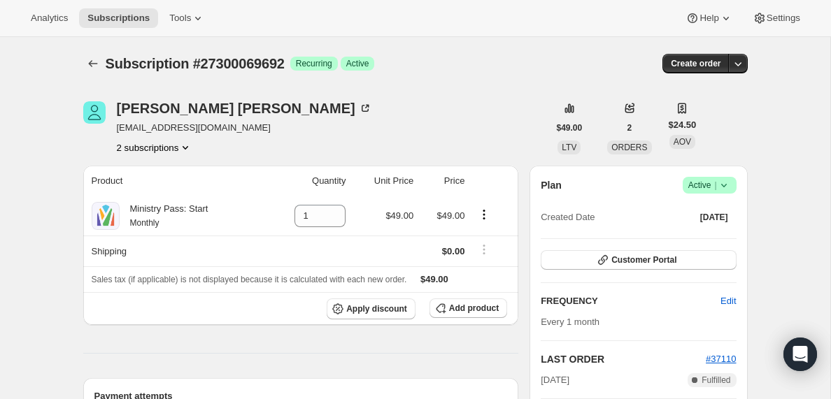
click at [189, 149] on icon "Product actions" at bounding box center [185, 148] width 14 height 14
click at [152, 176] on span "26672496956" at bounding box center [131, 174] width 56 height 10
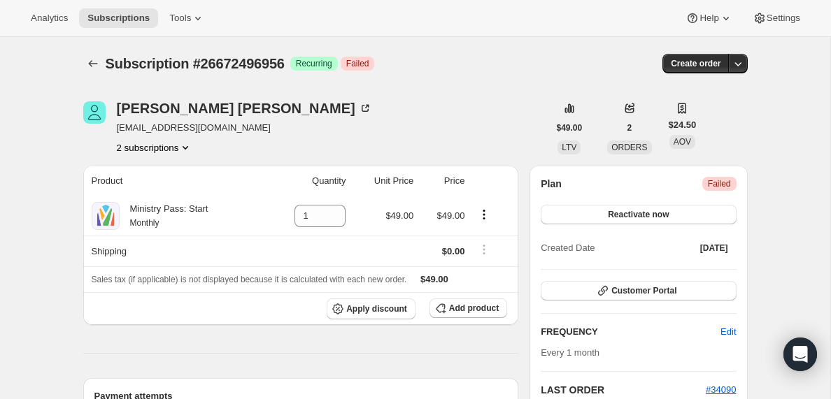
click at [190, 146] on icon "Product actions" at bounding box center [185, 148] width 14 height 14
click at [138, 201] on span "27300069692" at bounding box center [131, 197] width 56 height 10
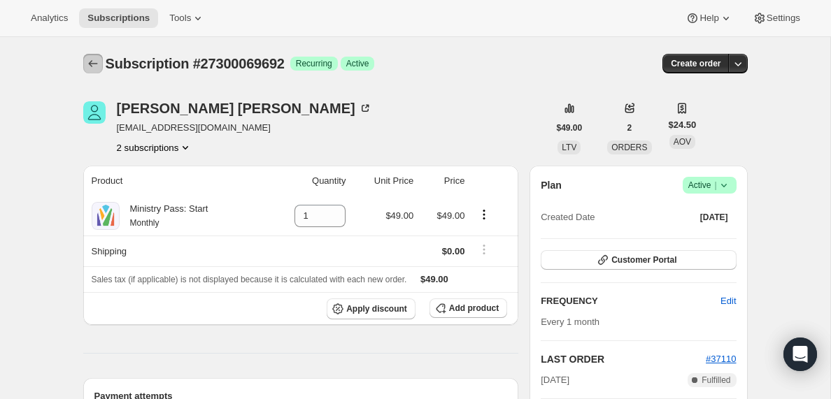
click at [94, 60] on icon "Subscriptions" at bounding box center [93, 64] width 14 height 14
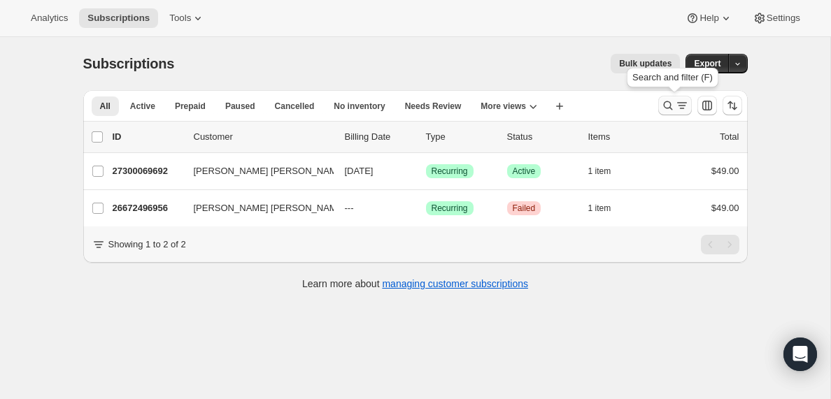
click at [676, 103] on icon "Search and filter results" at bounding box center [682, 106] width 14 height 14
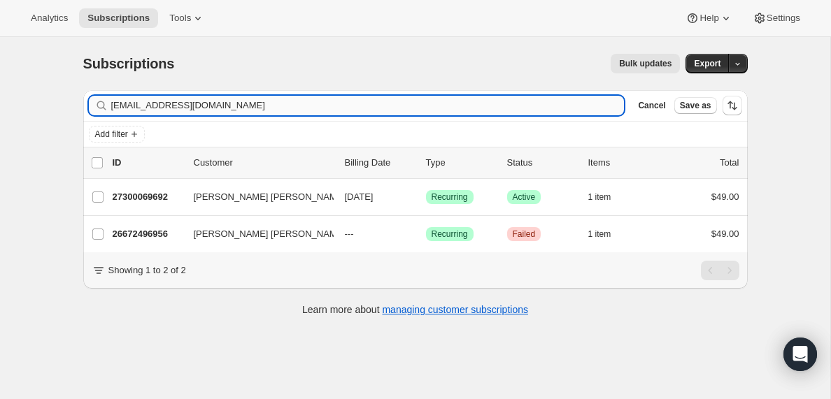
click at [201, 106] on input "[EMAIL_ADDRESS][DOMAIN_NAME]" at bounding box center [367, 106] width 513 height 20
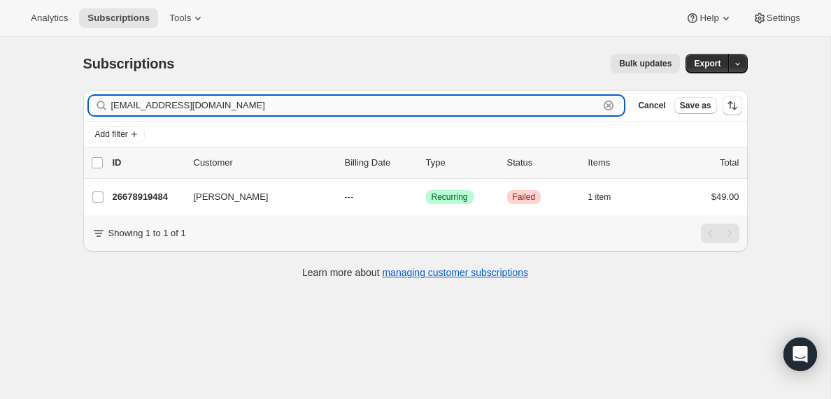
click at [226, 108] on input "[EMAIL_ADDRESS][DOMAIN_NAME]" at bounding box center [355, 106] width 488 height 20
paste input "[EMAIL_ADDRESS]"
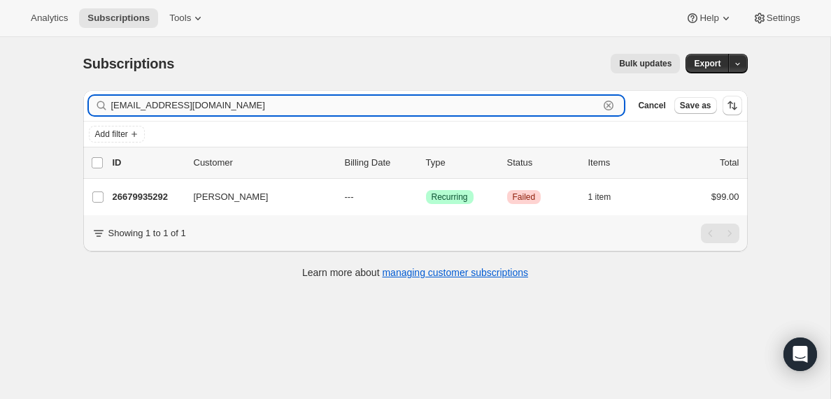
click at [213, 104] on input "[EMAIL_ADDRESS][DOMAIN_NAME]" at bounding box center [355, 106] width 488 height 20
paste input "sullivanprch"
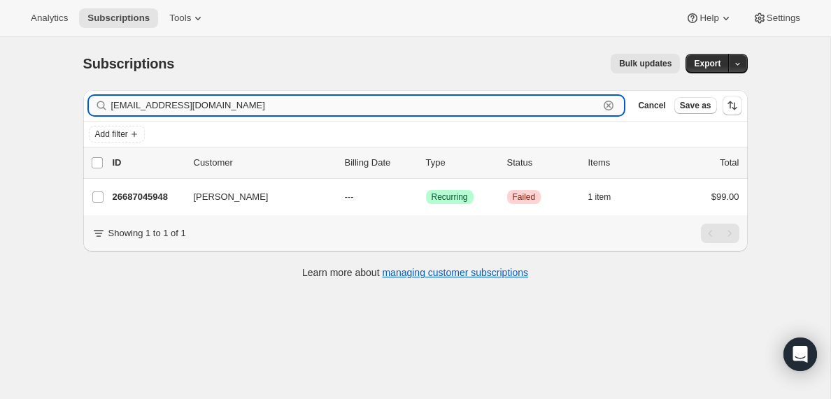
click at [199, 106] on input "[EMAIL_ADDRESS][DOMAIN_NAME]" at bounding box center [355, 106] width 488 height 20
paste input "buddunn79"
click at [238, 110] on input "[EMAIL_ADDRESS][DOMAIN_NAME]" at bounding box center [355, 106] width 488 height 20
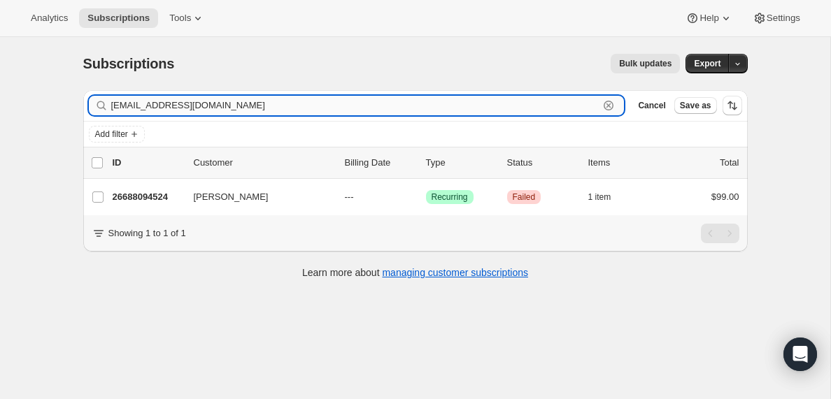
click at [238, 110] on input "[EMAIL_ADDRESS][DOMAIN_NAME]" at bounding box center [355, 106] width 488 height 20
paste input "[EMAIL_ADDRESS]"
click at [266, 104] on input "[EMAIL_ADDRESS][DOMAIN_NAME]" at bounding box center [355, 106] width 488 height 20
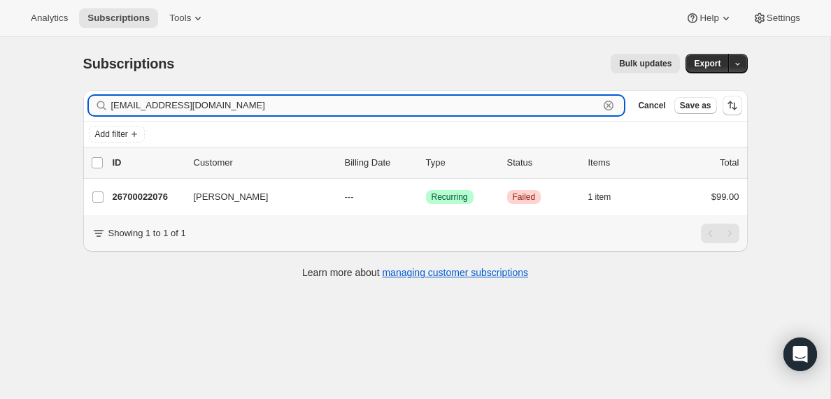
click at [266, 104] on input "[EMAIL_ADDRESS][DOMAIN_NAME]" at bounding box center [355, 106] width 488 height 20
paste input "[PERSON_NAME][EMAIL_ADDRESS][PERSON_NAME][PERSON_NAME][DOMAIN_NAME]"
click at [244, 106] on input "[PERSON_NAME][EMAIL_ADDRESS][PERSON_NAME][PERSON_NAME][DOMAIN_NAME]" at bounding box center [355, 106] width 488 height 20
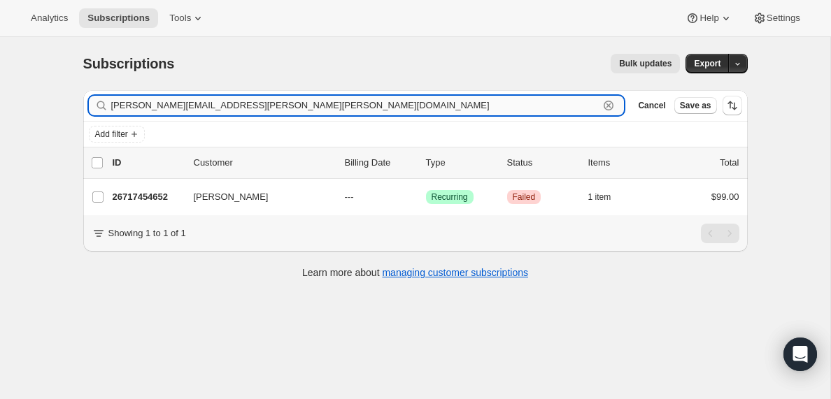
click at [244, 106] on input "[PERSON_NAME][EMAIL_ADDRESS][PERSON_NAME][PERSON_NAME][DOMAIN_NAME]" at bounding box center [355, 106] width 488 height 20
paste input "[EMAIL_ADDRESS][DOMAIN_NAME]"
click at [237, 103] on input "[EMAIL_ADDRESS][DOMAIN_NAME]" at bounding box center [355, 106] width 488 height 20
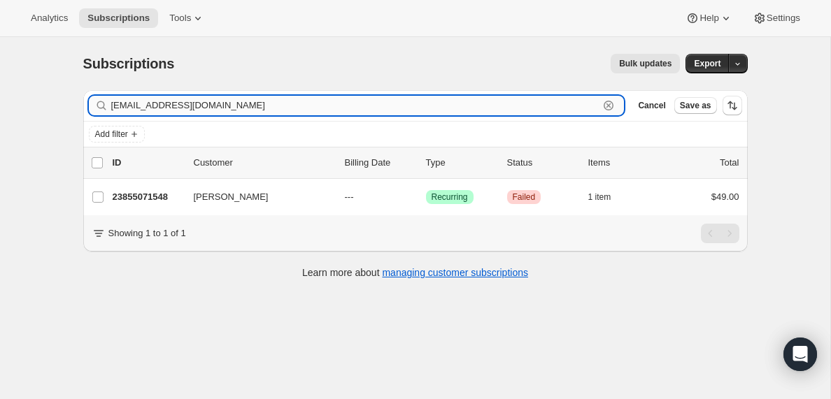
click at [237, 103] on input "[EMAIL_ADDRESS][DOMAIN_NAME]" at bounding box center [355, 106] width 488 height 20
paste input "[EMAIL_ADDRESS]"
click at [260, 111] on input "[EMAIL_ADDRESS][DOMAIN_NAME]" at bounding box center [355, 106] width 488 height 20
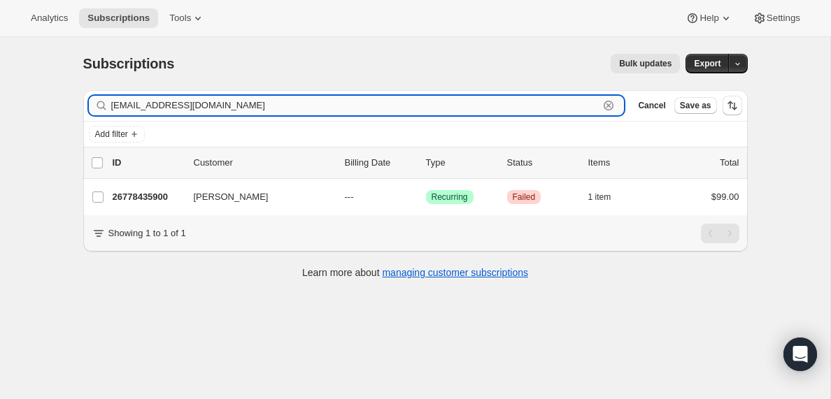
click at [260, 111] on input "[EMAIL_ADDRESS][DOMAIN_NAME]" at bounding box center [355, 106] width 488 height 20
paste input "shilohdean"
type input "[EMAIL_ADDRESS][DOMAIN_NAME]"
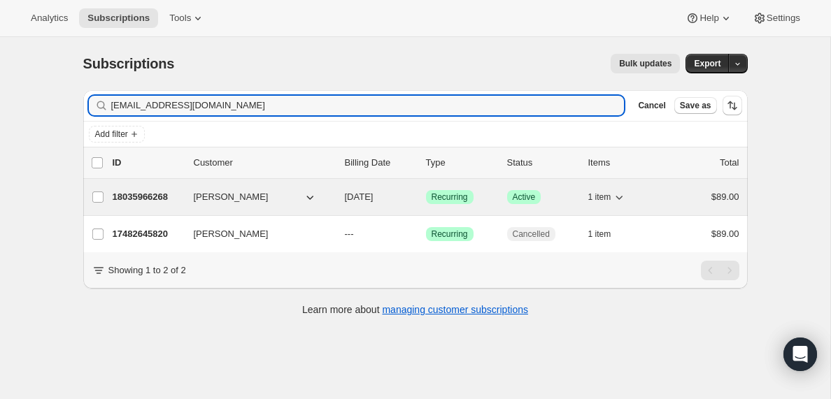
click at [165, 197] on p "18035966268" at bounding box center [148, 197] width 70 height 14
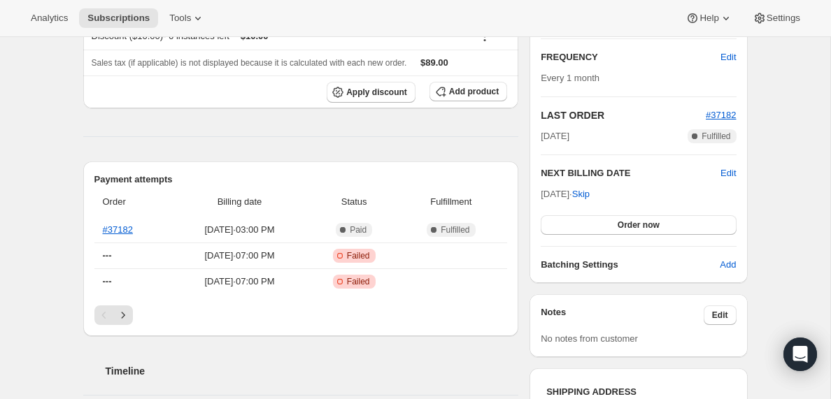
scroll to position [247, 0]
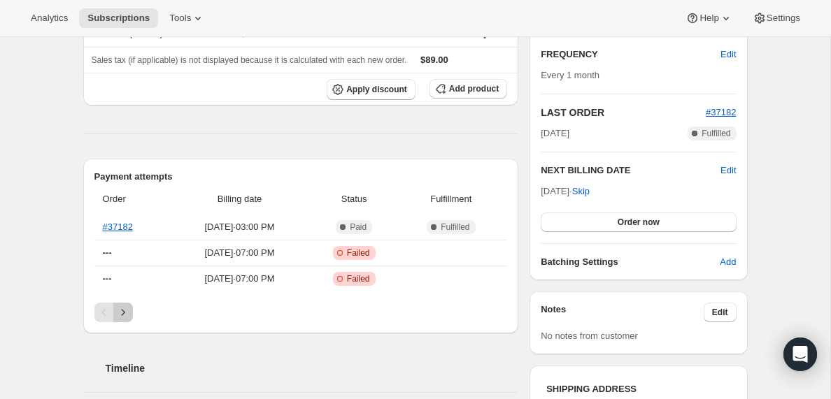
click at [125, 315] on icon "Next" at bounding box center [123, 313] width 14 height 14
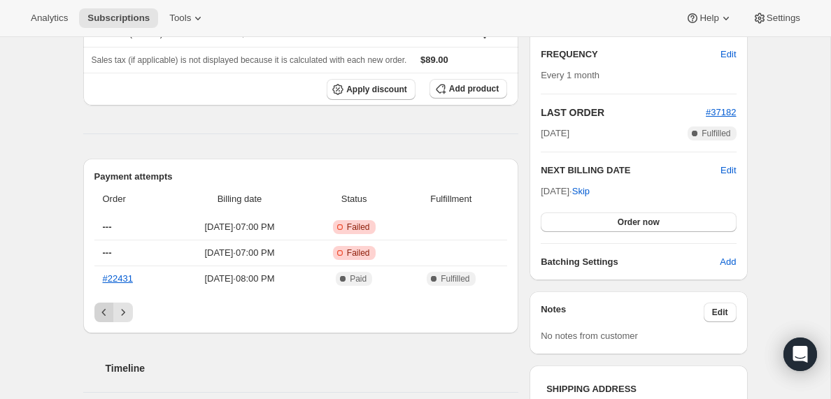
click at [102, 312] on icon "Previous" at bounding box center [103, 312] width 4 height 7
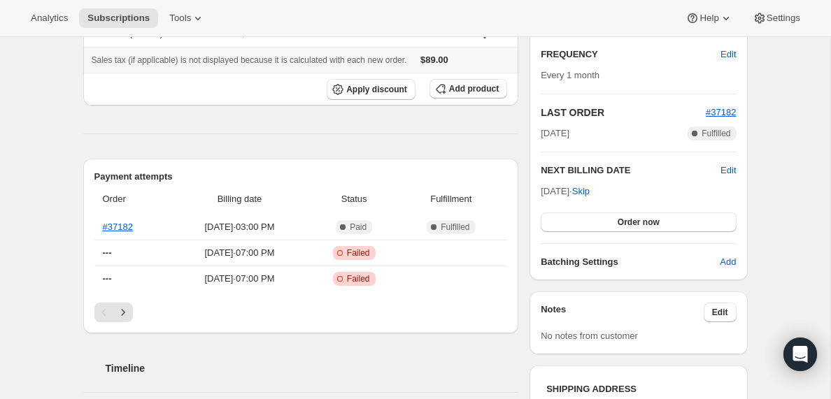
scroll to position [0, 0]
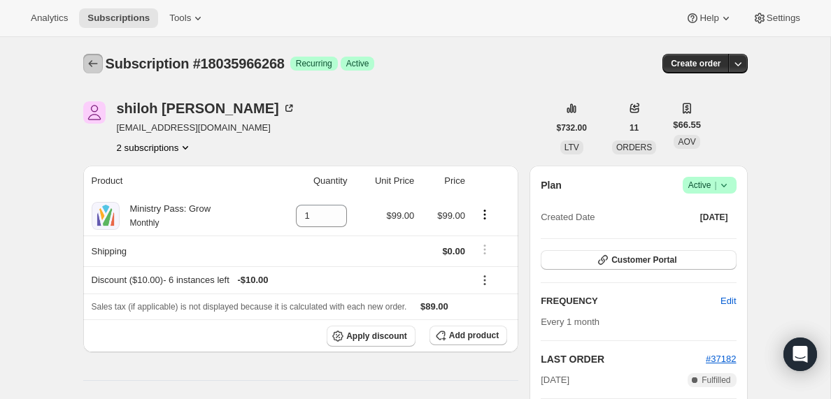
click at [93, 62] on icon "Subscriptions" at bounding box center [93, 64] width 14 height 14
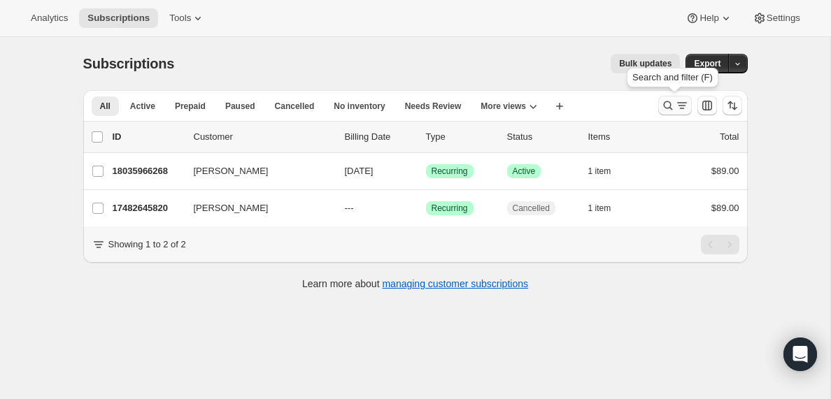
click at [678, 106] on icon "Search and filter results" at bounding box center [682, 106] width 14 height 14
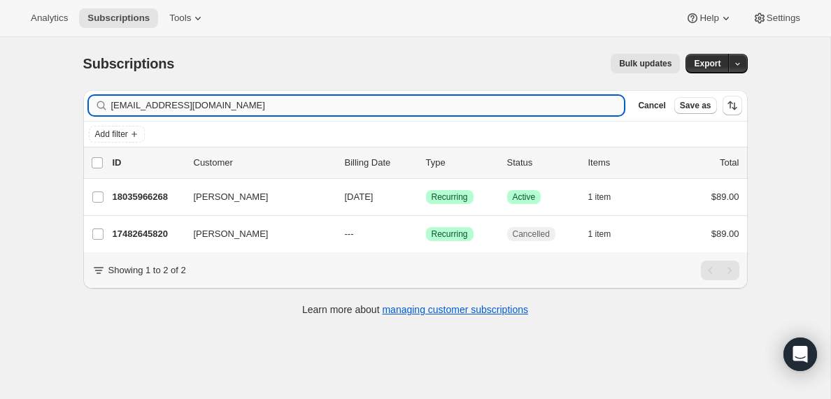
click at [203, 102] on input "[EMAIL_ADDRESS][DOMAIN_NAME]" at bounding box center [367, 106] width 513 height 20
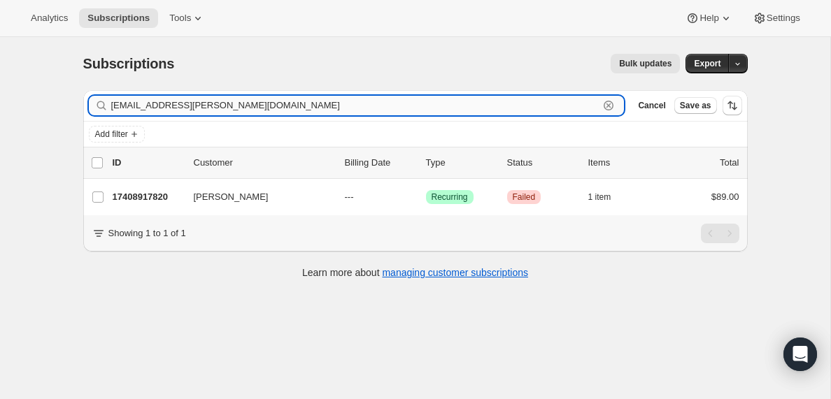
click at [232, 101] on input "[EMAIL_ADDRESS][PERSON_NAME][DOMAIN_NAME]" at bounding box center [355, 106] width 488 height 20
paste input "[PERSON_NAME][EMAIL_ADDRESS][DOMAIN_NAME]"
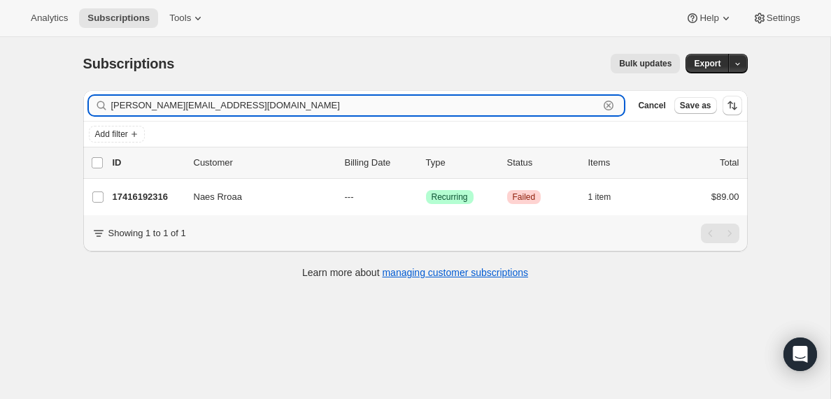
click at [203, 106] on input "[PERSON_NAME][EMAIL_ADDRESS][DOMAIN_NAME]" at bounding box center [355, 106] width 488 height 20
paste input "[EMAIL_ADDRESS]"
type input "[EMAIL_ADDRESS][DOMAIN_NAME]"
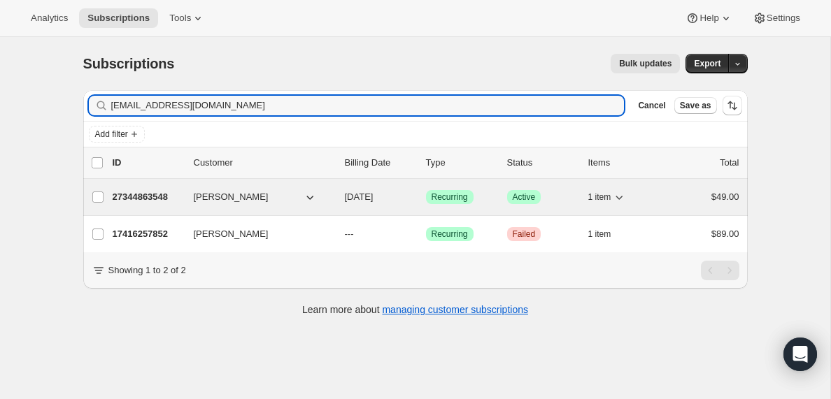
click at [148, 199] on p "27344863548" at bounding box center [148, 197] width 70 height 14
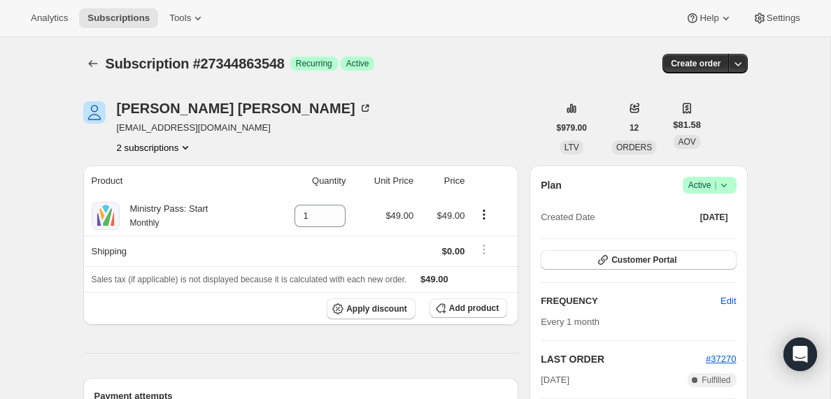
click at [173, 150] on button "2 subscriptions" at bounding box center [155, 148] width 76 height 14
click at [152, 171] on span "17416257852" at bounding box center [131, 174] width 56 height 10
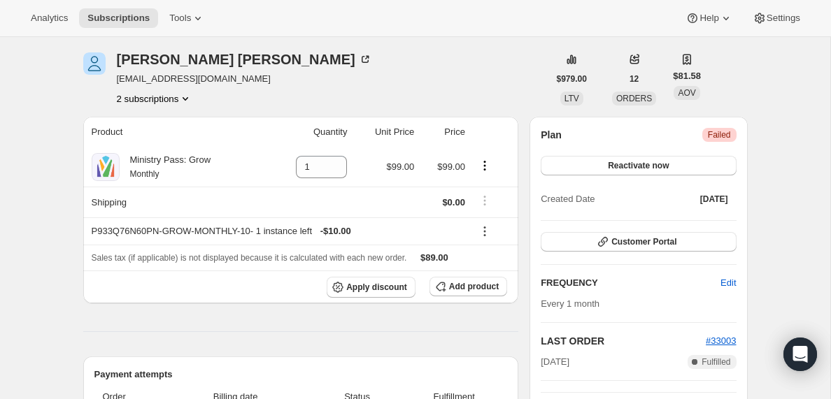
scroll to position [53, 0]
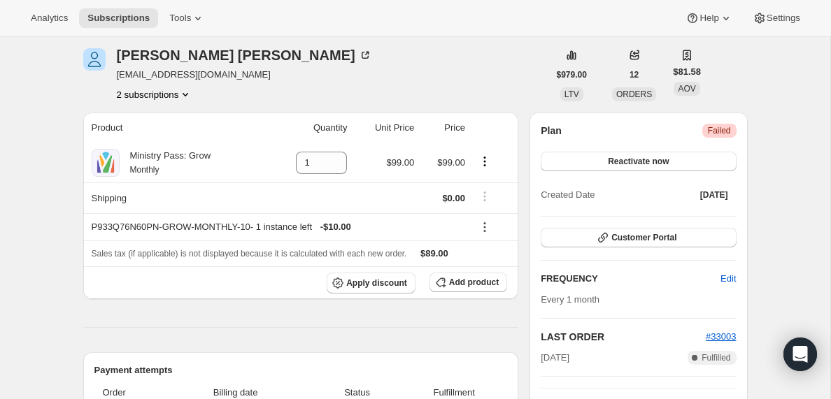
click at [185, 94] on icon "Product actions" at bounding box center [185, 94] width 14 height 14
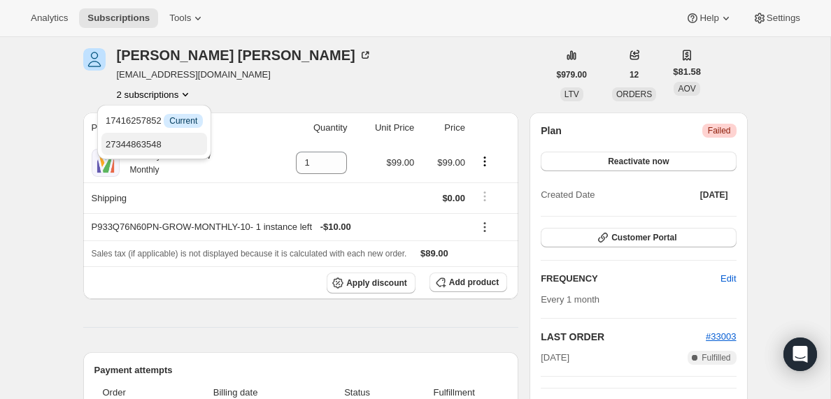
click at [147, 144] on span "27344863548" at bounding box center [134, 144] width 56 height 10
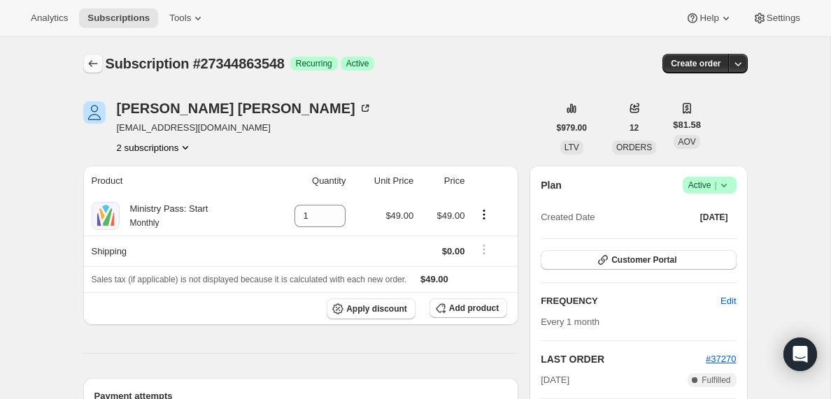
click at [91, 66] on icon "Subscriptions" at bounding box center [92, 63] width 9 height 7
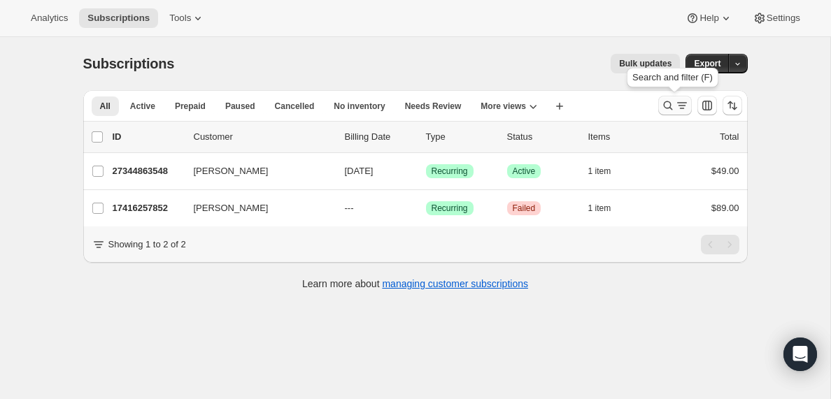
click at [672, 106] on icon "Search and filter results" at bounding box center [668, 106] width 14 height 14
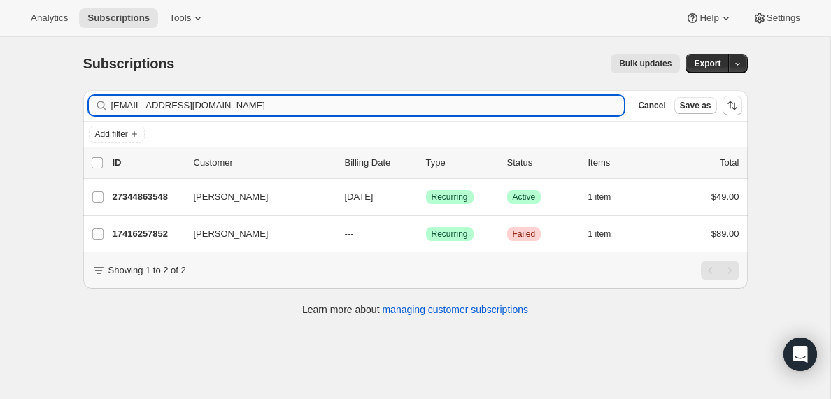
click at [155, 108] on input "[EMAIL_ADDRESS][DOMAIN_NAME]" at bounding box center [367, 106] width 513 height 20
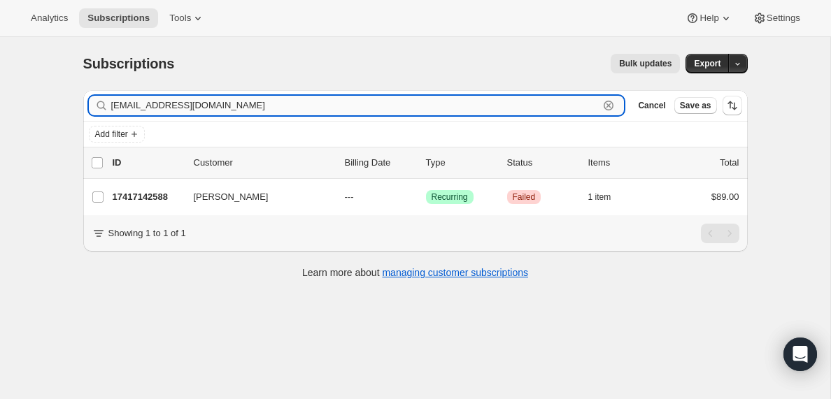
click at [245, 111] on input "[EMAIL_ADDRESS][DOMAIN_NAME]" at bounding box center [355, 106] width 488 height 20
paste input "rashawnmoore"
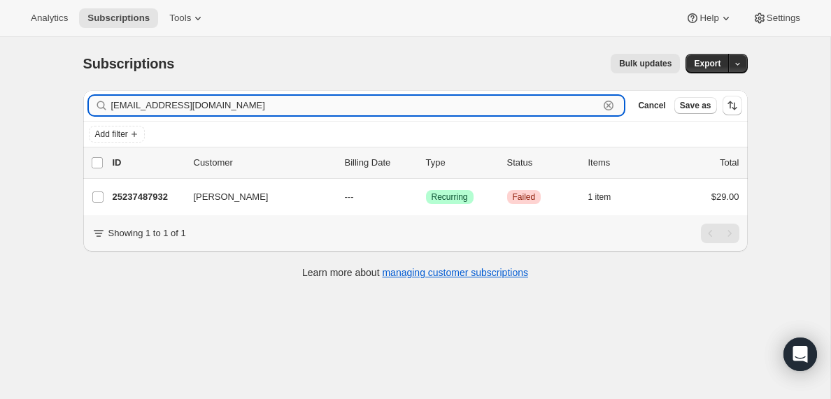
click at [276, 109] on input "[EMAIL_ADDRESS][DOMAIN_NAME]" at bounding box center [355, 106] width 488 height 20
paste input "newtonjohn52"
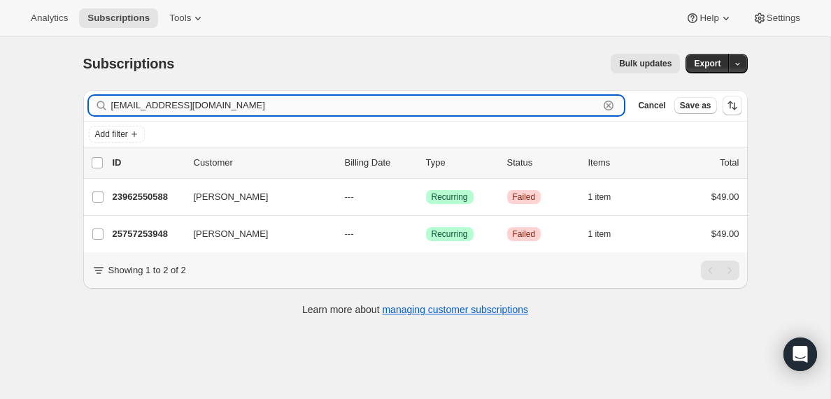
click at [211, 99] on input "[EMAIL_ADDRESS][DOMAIN_NAME]" at bounding box center [355, 106] width 488 height 20
paste input "revkellyblack"
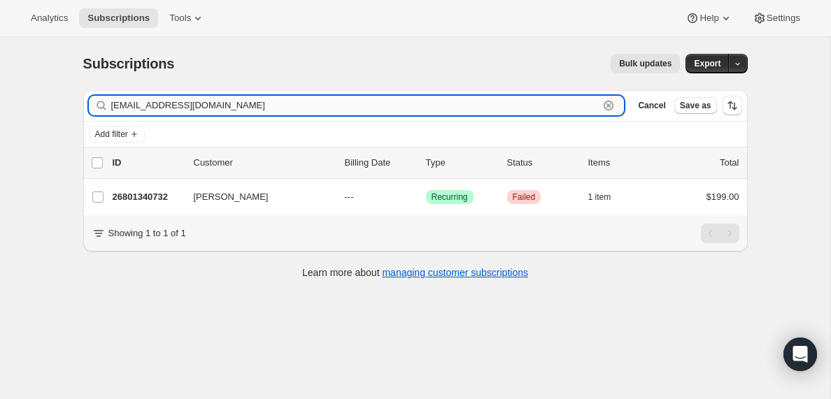
click at [238, 105] on input "[EMAIL_ADDRESS][DOMAIN_NAME]" at bounding box center [355, 106] width 488 height 20
paste input "[PERSON_NAME]"
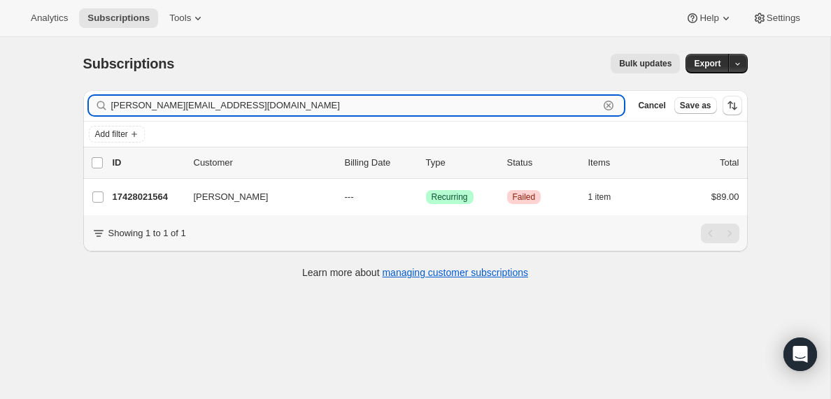
click at [176, 102] on input "[PERSON_NAME][EMAIL_ADDRESS][DOMAIN_NAME]" at bounding box center [355, 106] width 488 height 20
paste input "[EMAIL_ADDRESS]"
click at [229, 103] on input "[EMAIL_ADDRESS][DOMAIN_NAME]" at bounding box center [355, 106] width 488 height 20
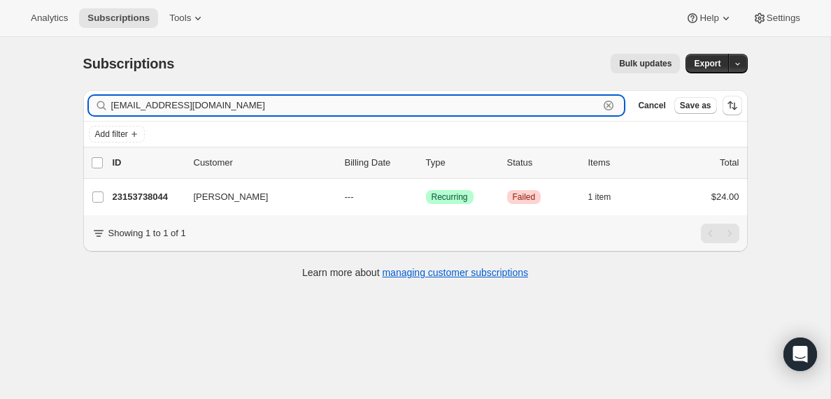
click at [229, 103] on input "[EMAIL_ADDRESS][DOMAIN_NAME]" at bounding box center [355, 106] width 488 height 20
paste input "esavage@grassrootsrockford"
click at [249, 101] on input "[EMAIL_ADDRESS][DOMAIN_NAME]" at bounding box center [355, 106] width 488 height 20
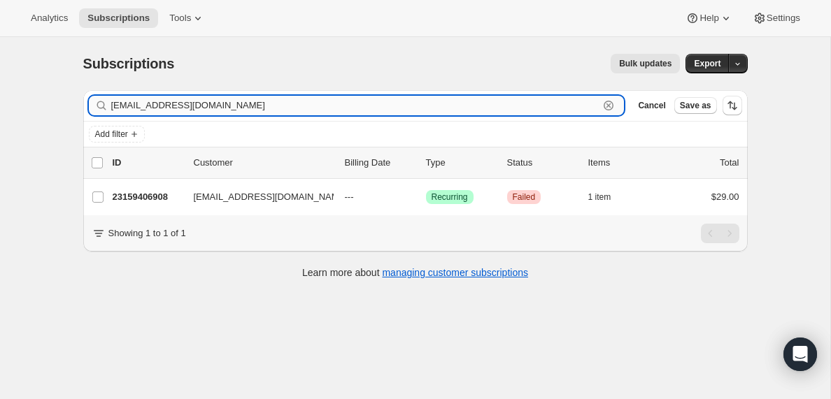
click at [249, 101] on input "[EMAIL_ADDRESS][DOMAIN_NAME]" at bounding box center [355, 106] width 488 height 20
paste input "[EMAIL_ADDRESS]"
type input "[EMAIL_ADDRESS][DOMAIN_NAME]"
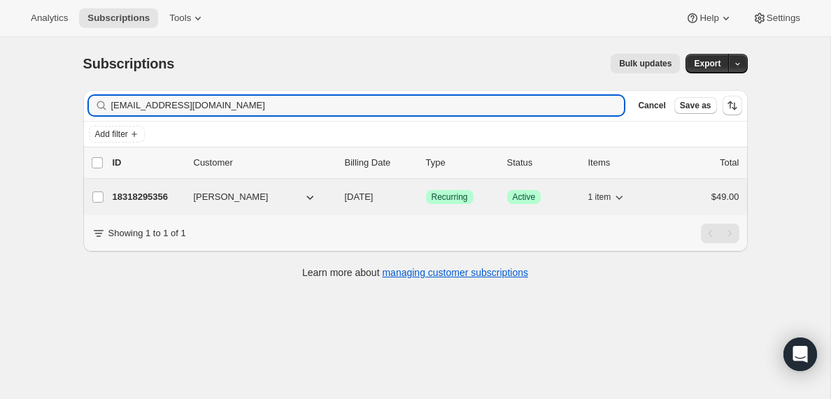
click at [148, 195] on p "18318295356" at bounding box center [148, 197] width 70 height 14
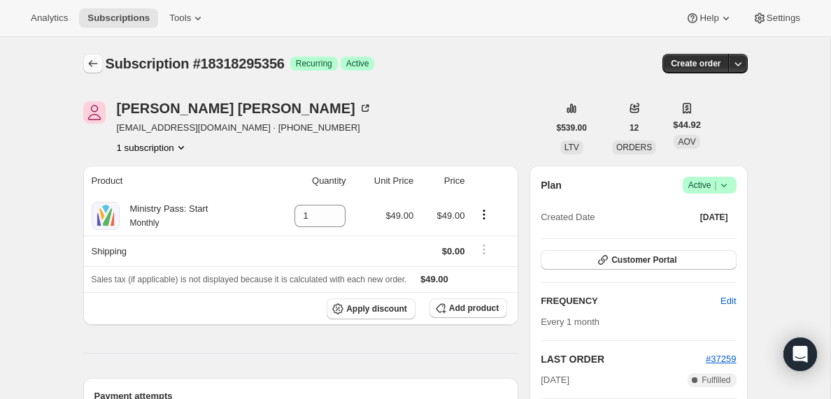
click at [96, 64] on icon "Subscriptions" at bounding box center [93, 64] width 14 height 14
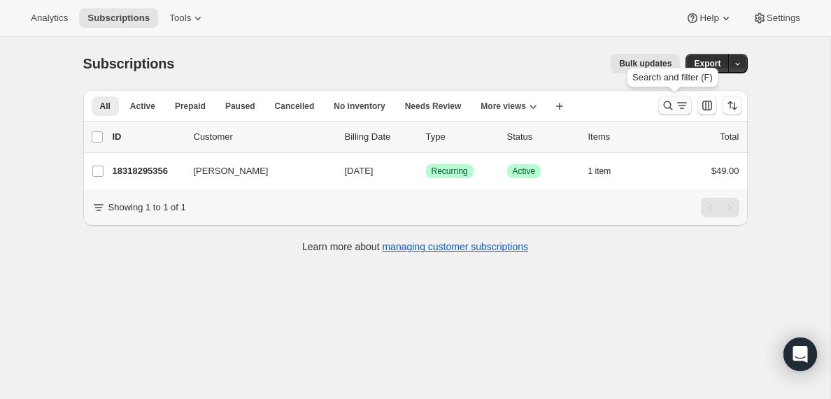
click at [673, 102] on icon "Search and filter results" at bounding box center [668, 106] width 14 height 14
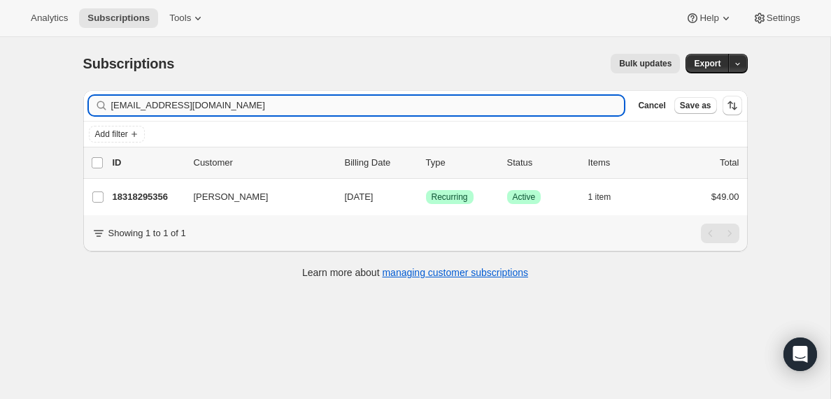
click at [292, 103] on input "[EMAIL_ADDRESS][DOMAIN_NAME]" at bounding box center [367, 106] width 513 height 20
click at [231, 102] on input "[EMAIL_ADDRESS][DOMAIN_NAME]" at bounding box center [355, 106] width 488 height 20
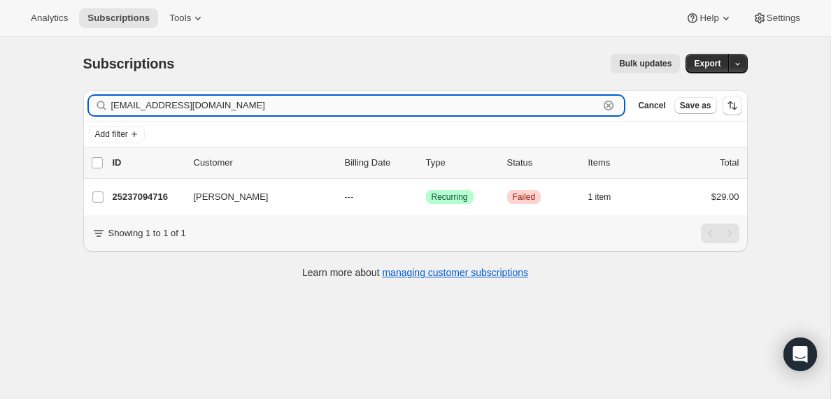
click at [231, 102] on input "[EMAIL_ADDRESS][DOMAIN_NAME]" at bounding box center [355, 106] width 488 height 20
paste input "kingfattmacc22"
type input "[EMAIL_ADDRESS][DOMAIN_NAME]"
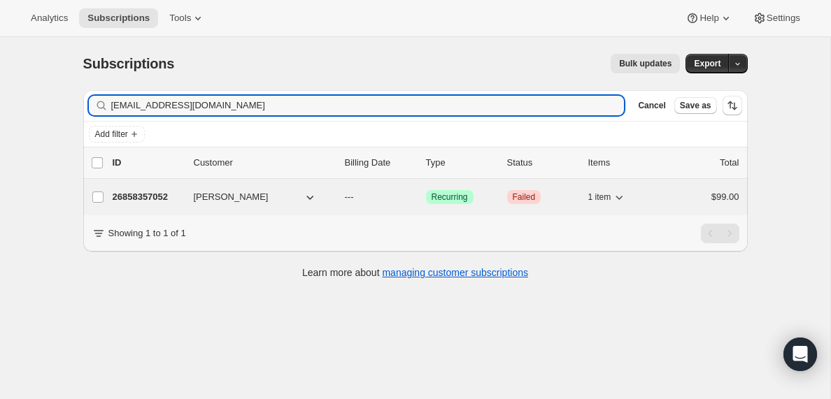
click at [147, 196] on p "26858357052" at bounding box center [148, 197] width 70 height 14
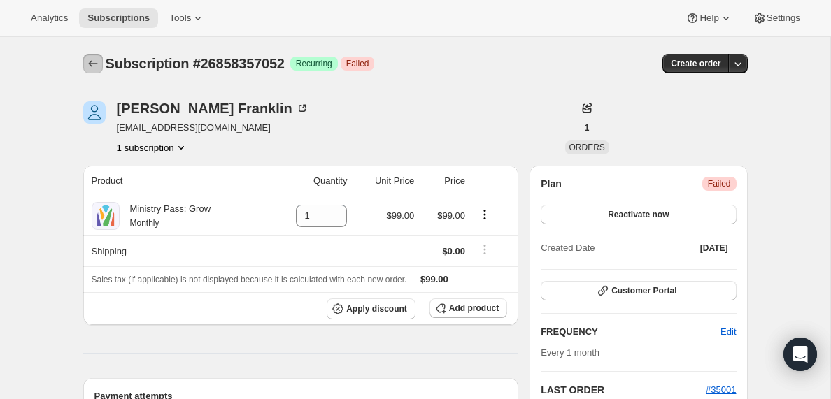
click at [92, 63] on icon "Subscriptions" at bounding box center [93, 64] width 14 height 14
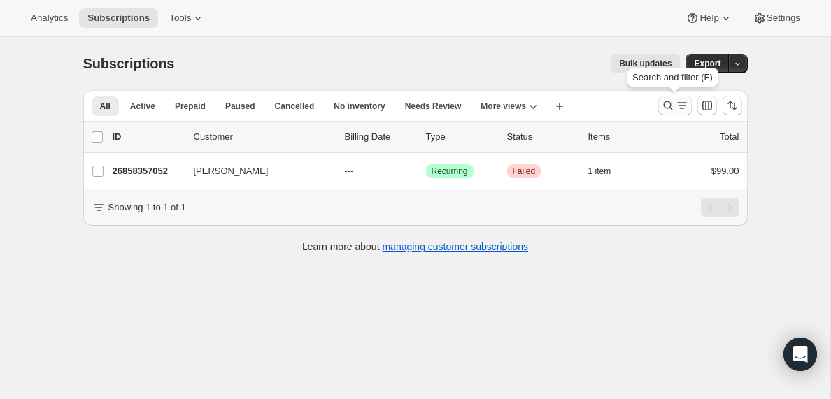
click at [675, 107] on icon "Search and filter results" at bounding box center [682, 106] width 14 height 14
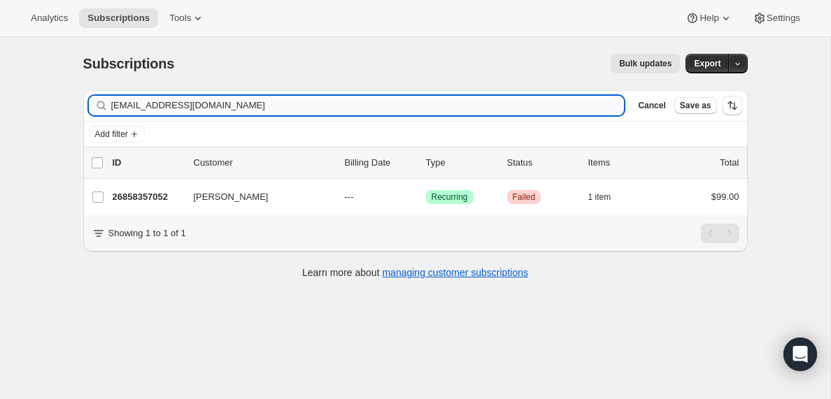
click at [240, 100] on input "[EMAIL_ADDRESS][DOMAIN_NAME]" at bounding box center [367, 106] width 513 height 20
type input "[EMAIL_ADDRESS][DOMAIN_NAME]"
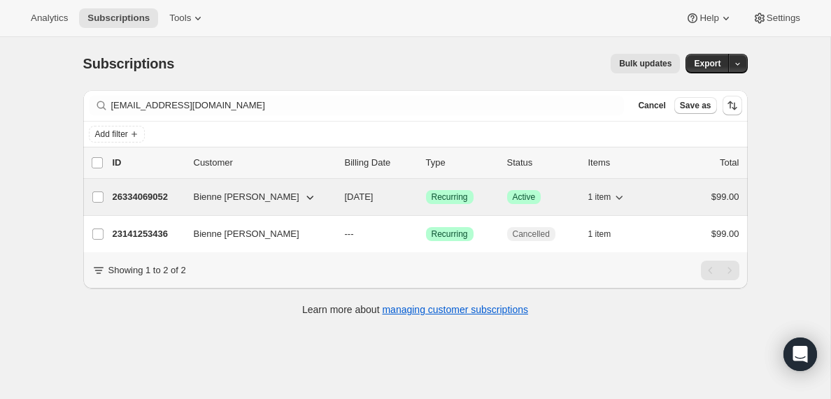
click at [156, 196] on p "26334069052" at bounding box center [148, 197] width 70 height 14
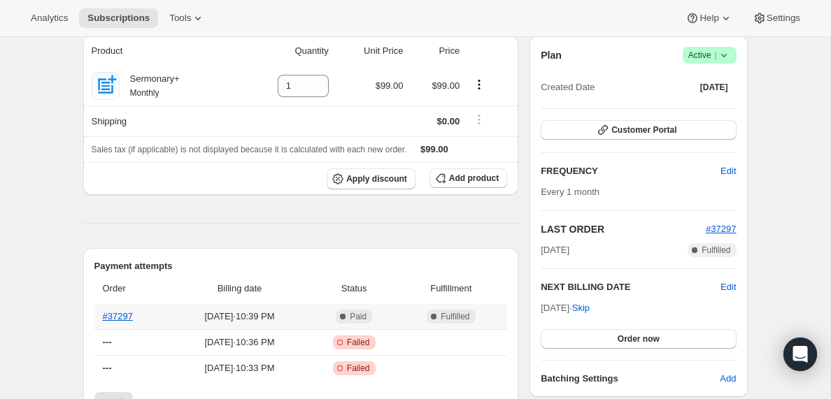
scroll to position [64, 0]
